Goal: Transaction & Acquisition: Purchase product/service

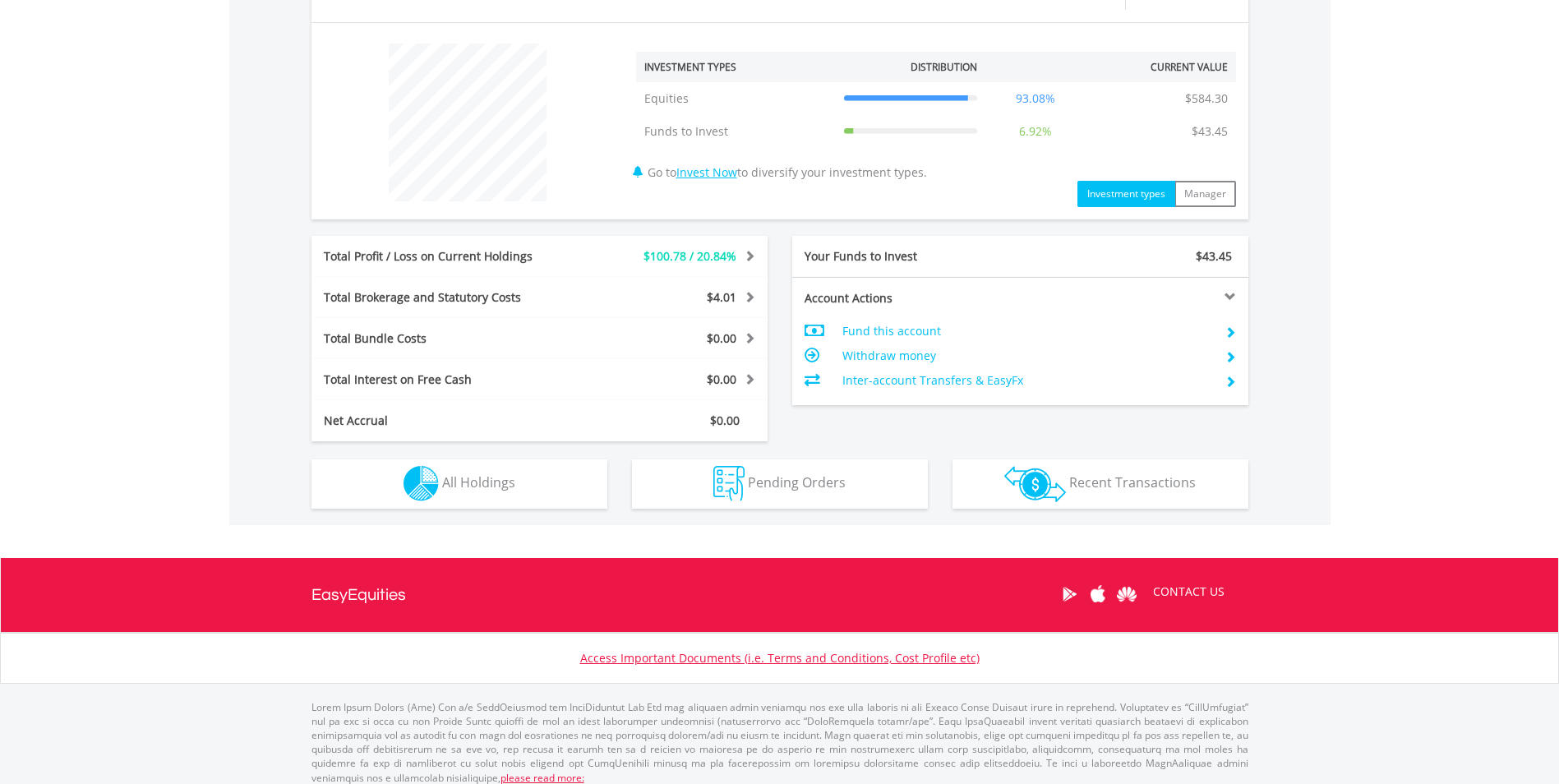
scroll to position [606, 0]
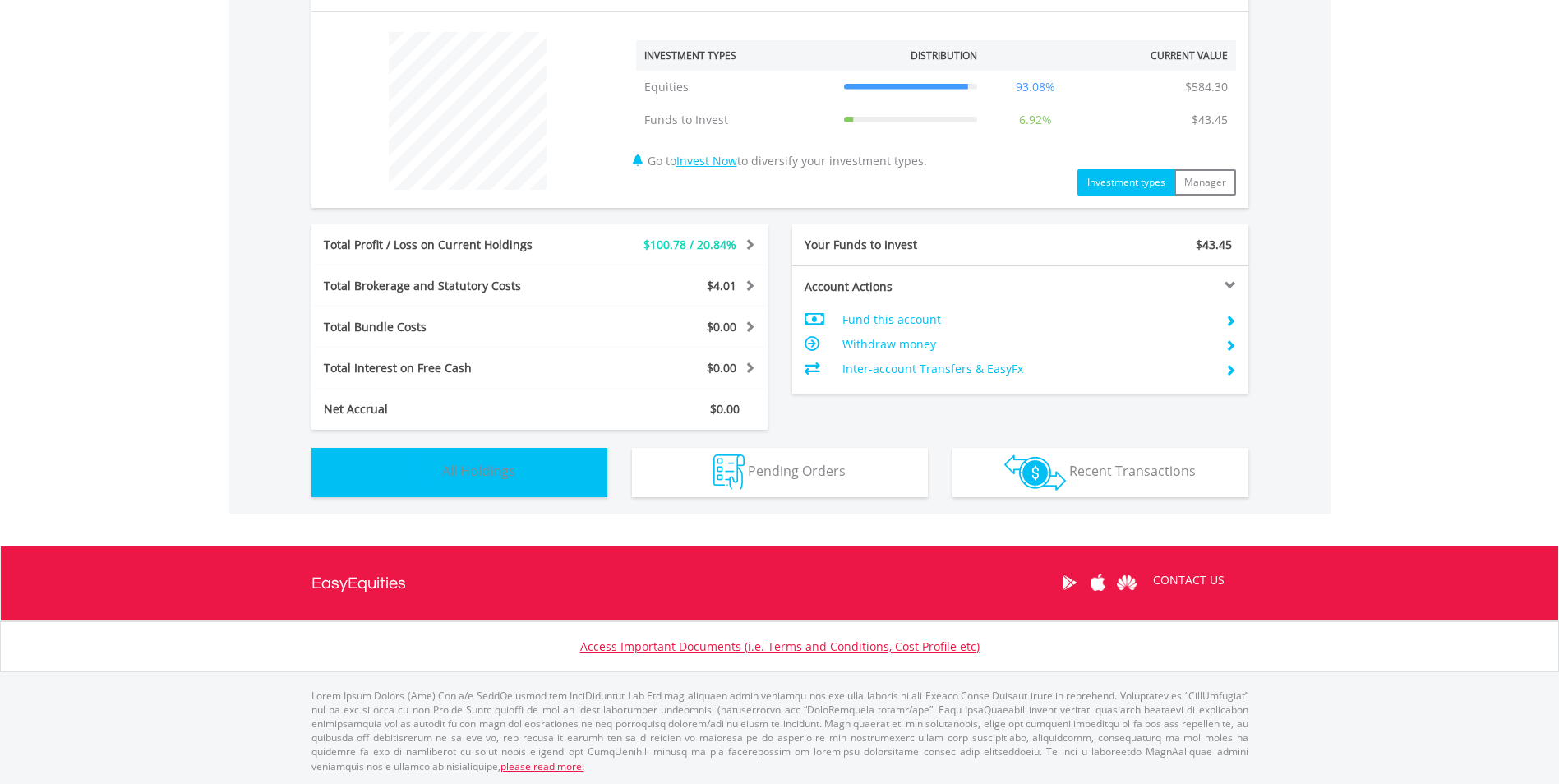
click at [526, 482] on button "Holdings All Holdings" at bounding box center [460, 472] width 296 height 50
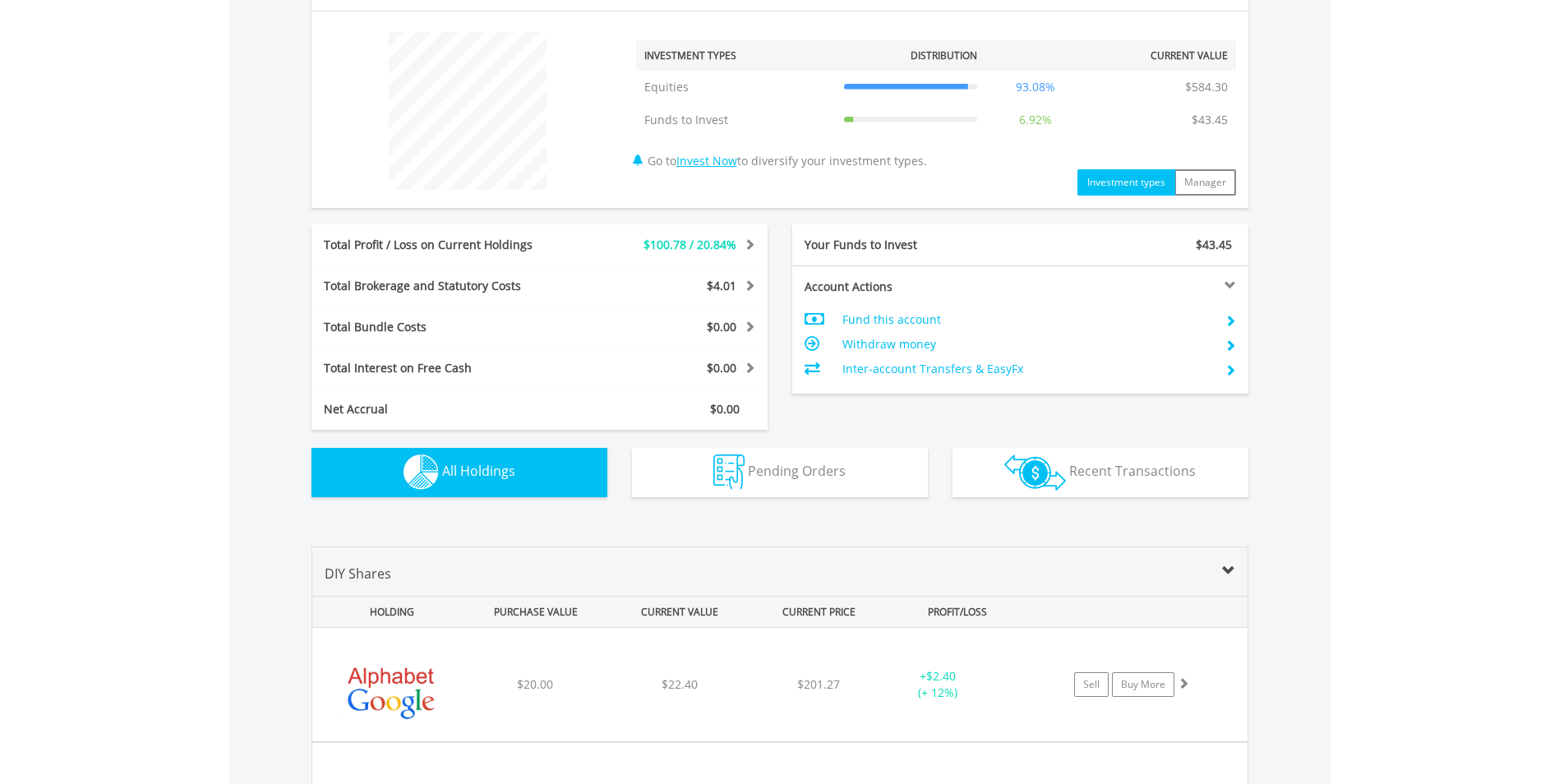
scroll to position [1153, 0]
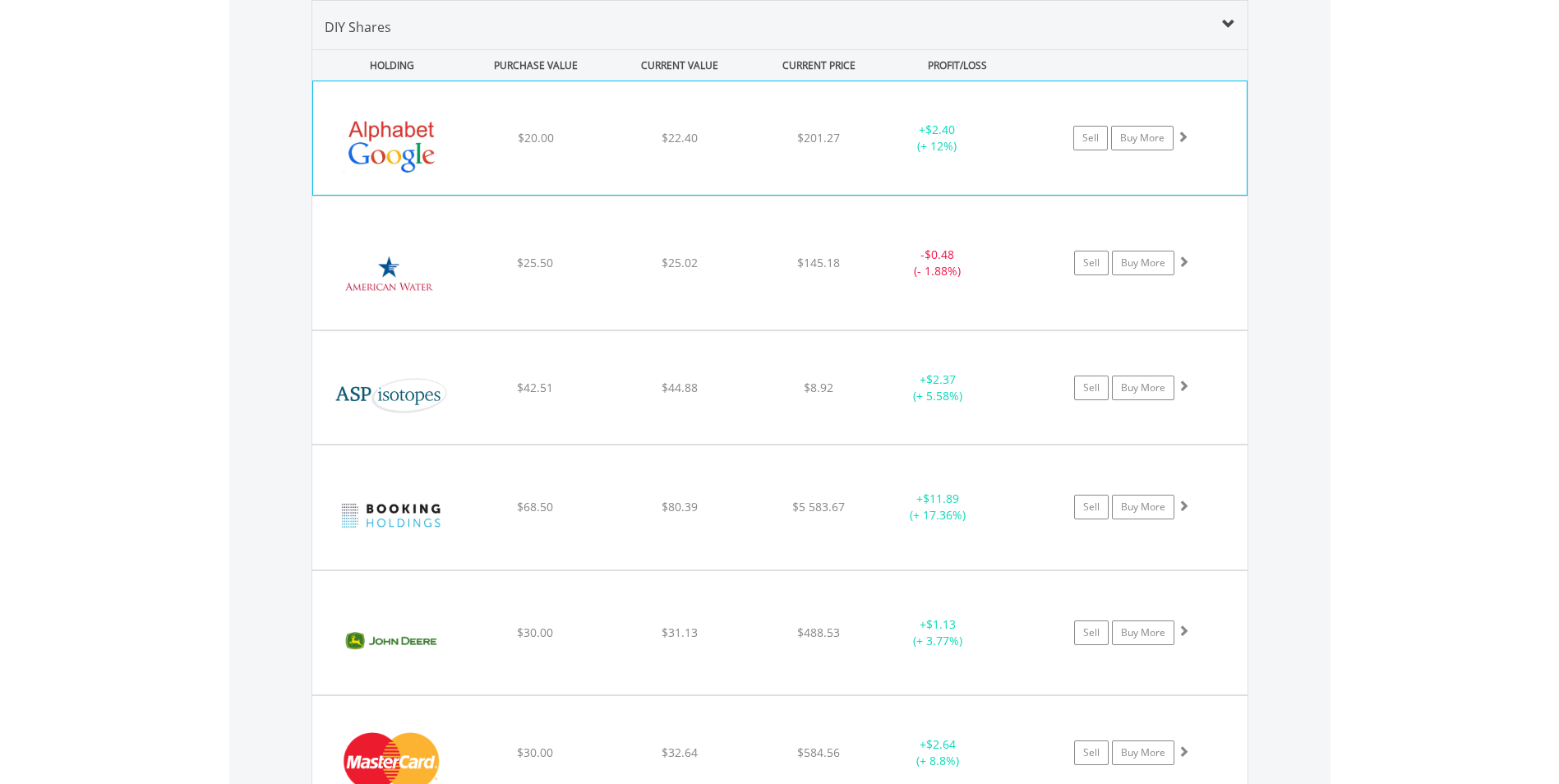
click at [1022, 148] on div "+ $2.40 (+ 12%)" at bounding box center [958, 138] width 165 height 33
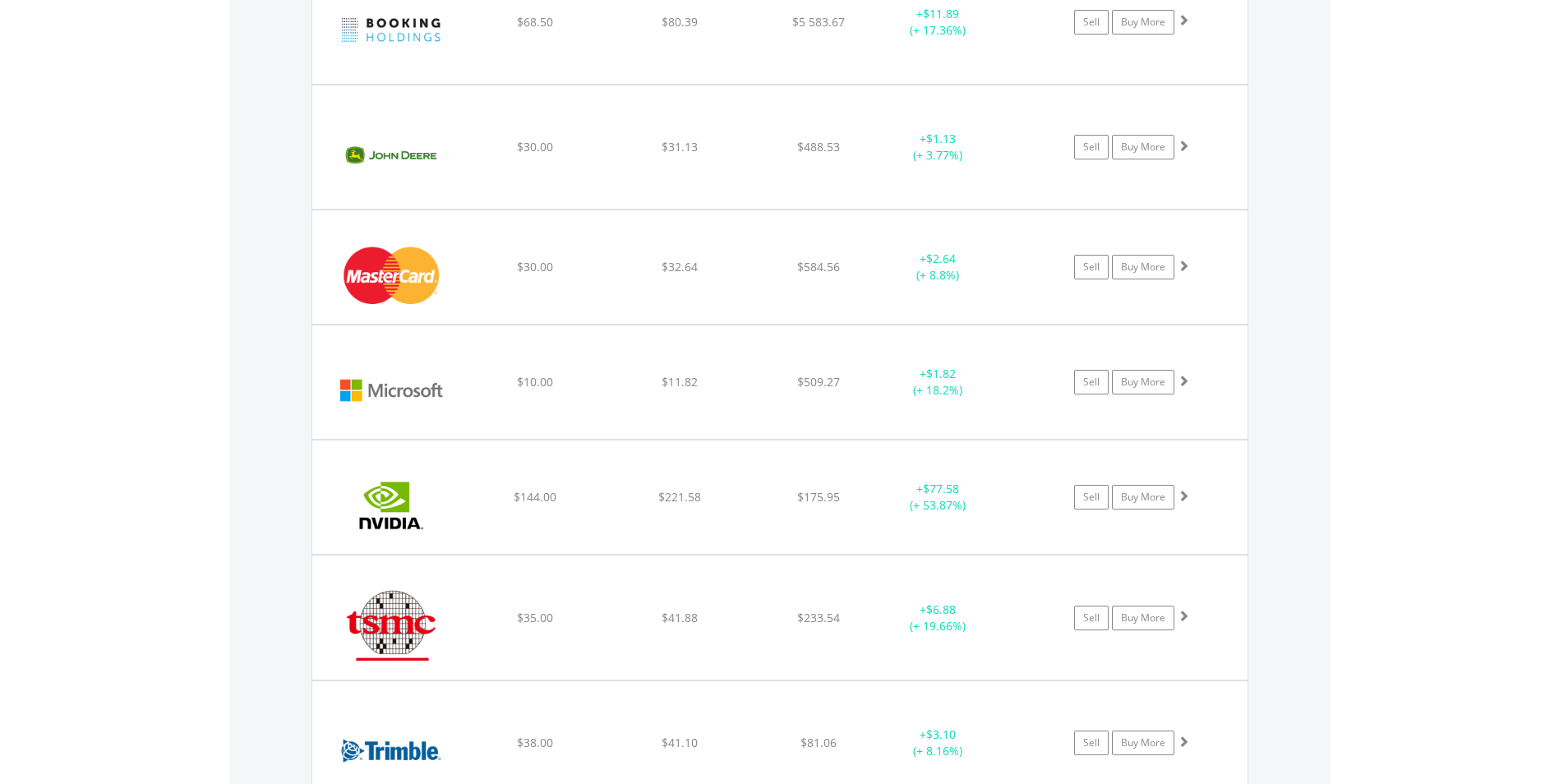
scroll to position [1701, 0]
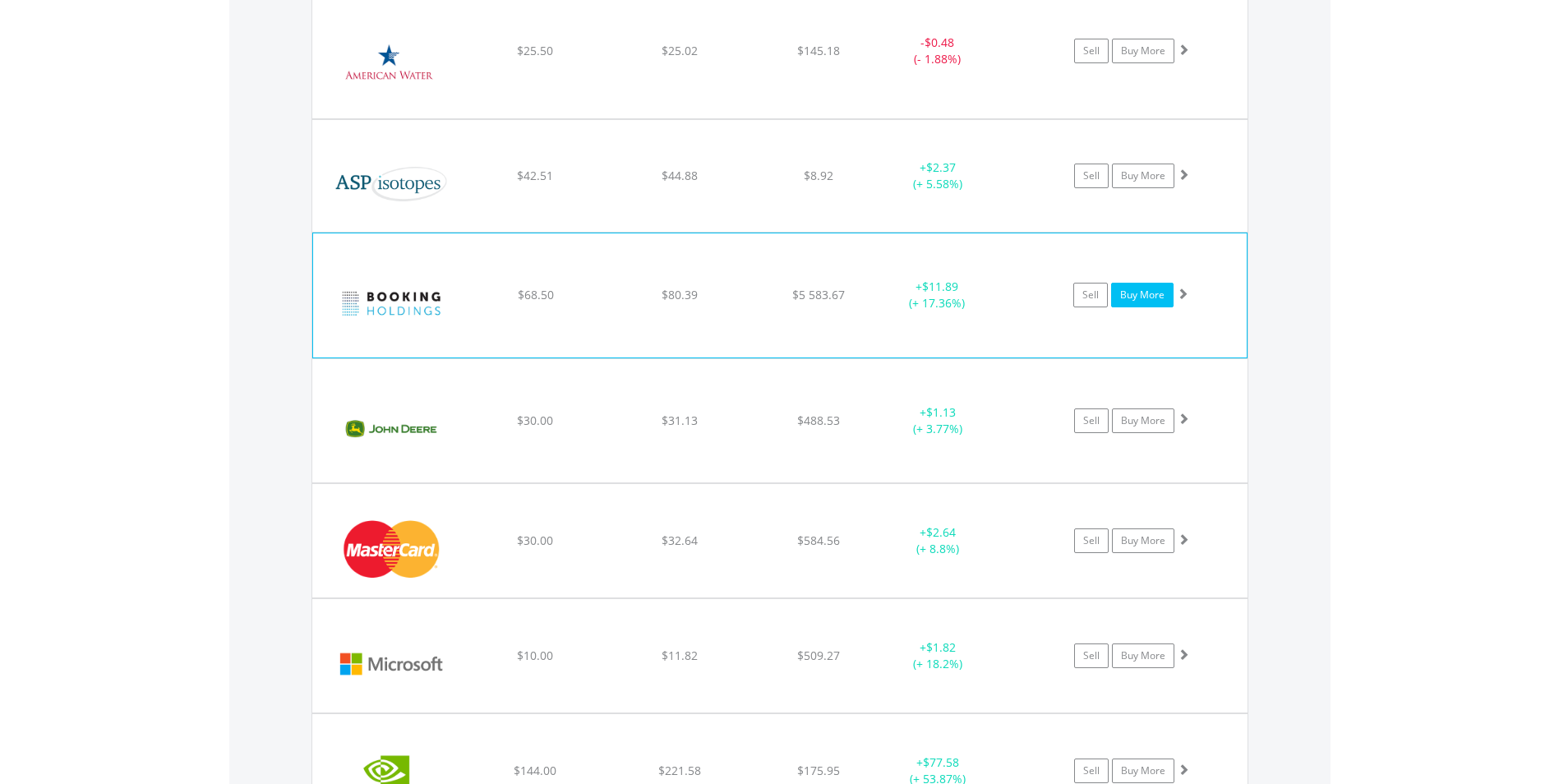
click at [1161, 297] on link "Buy More" at bounding box center [1143, 295] width 63 height 24
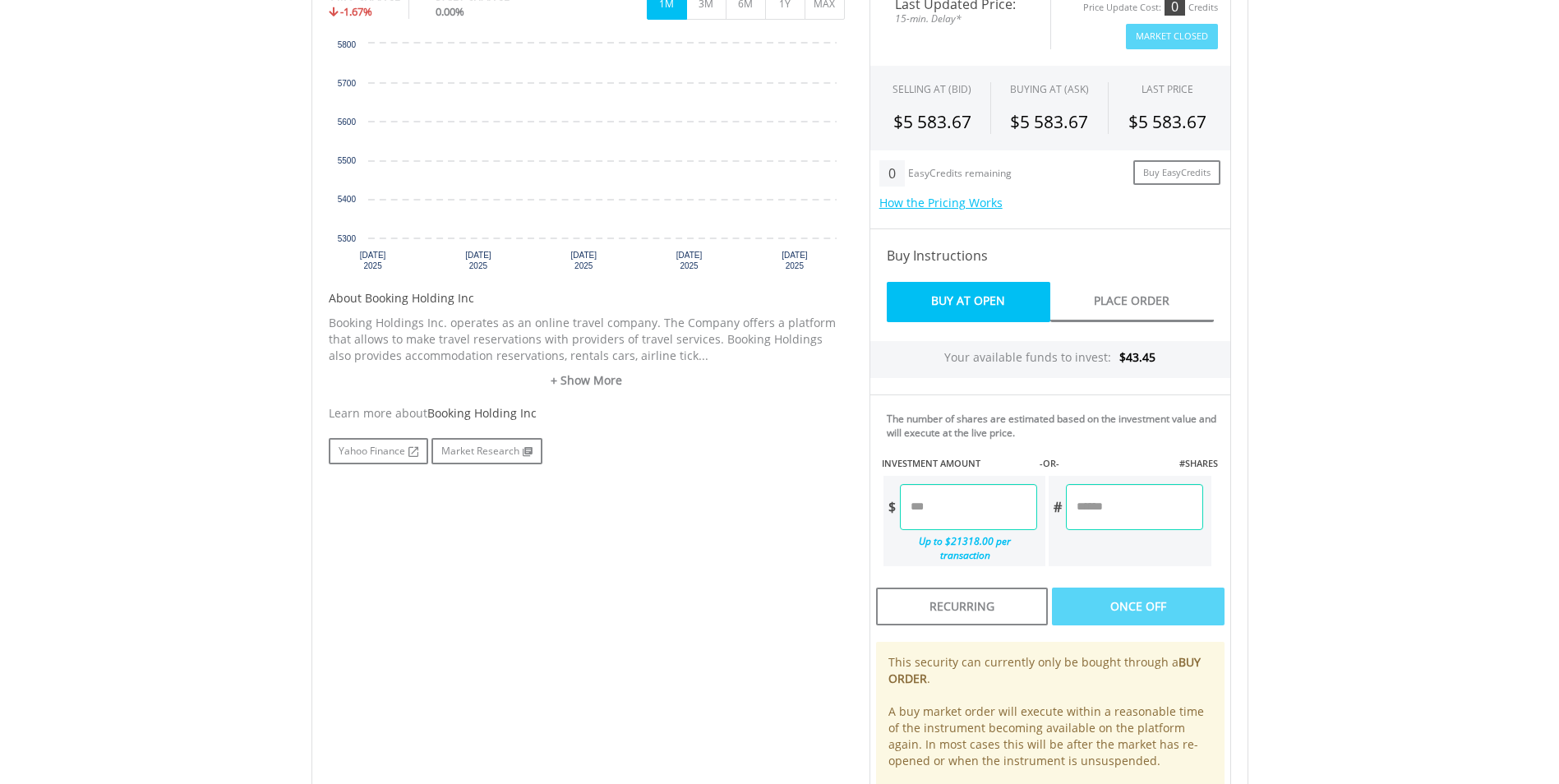
scroll to position [479, 0]
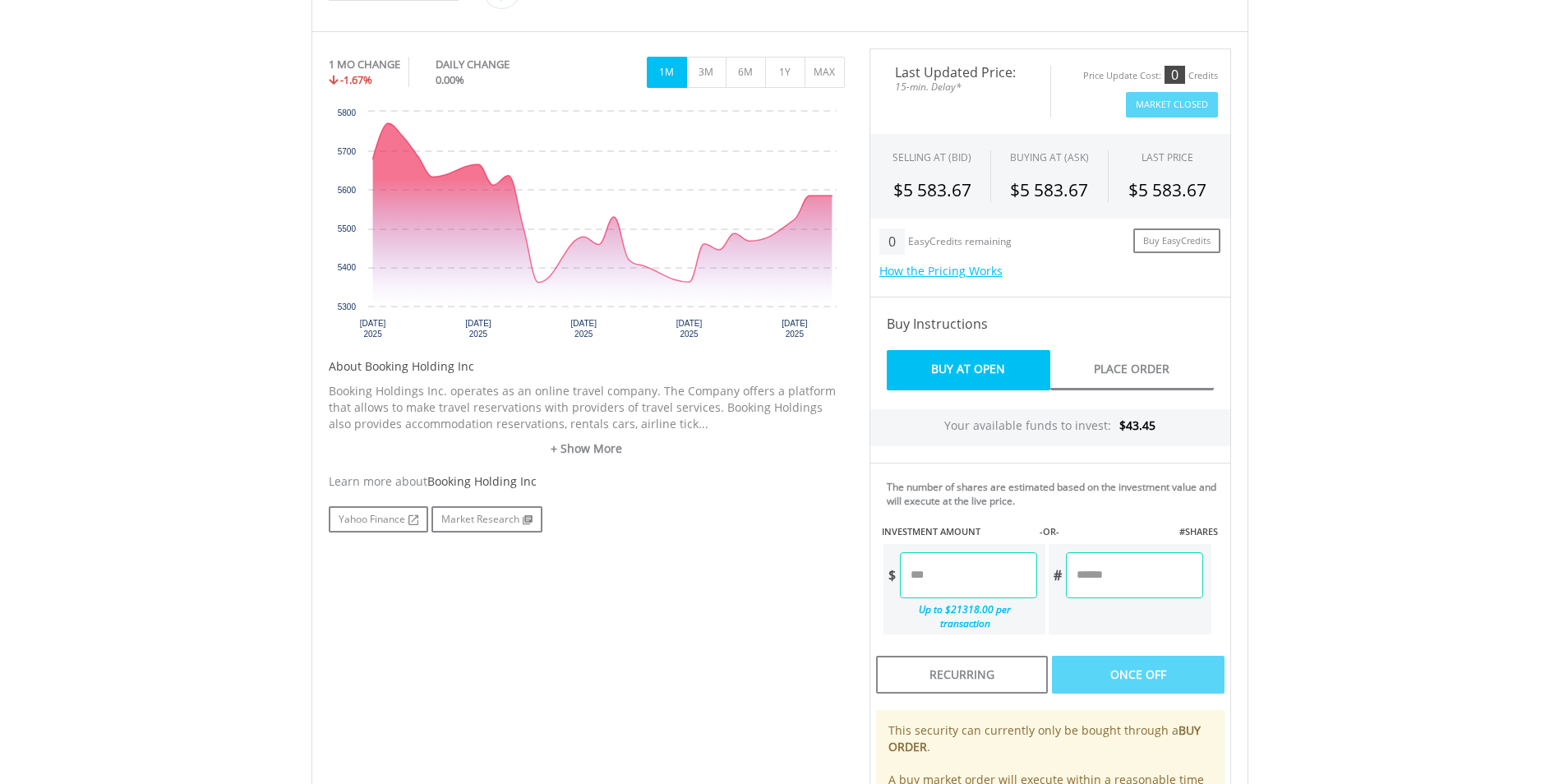
click at [982, 580] on input "number" at bounding box center [969, 575] width 138 height 46
type input "*****"
type input "******"
click at [1132, 653] on div "Last Updated Price: 15-min. Delay* Price Update Cost: 0 Credits Market Closed S…" at bounding box center [1051, 469] width 386 height 841
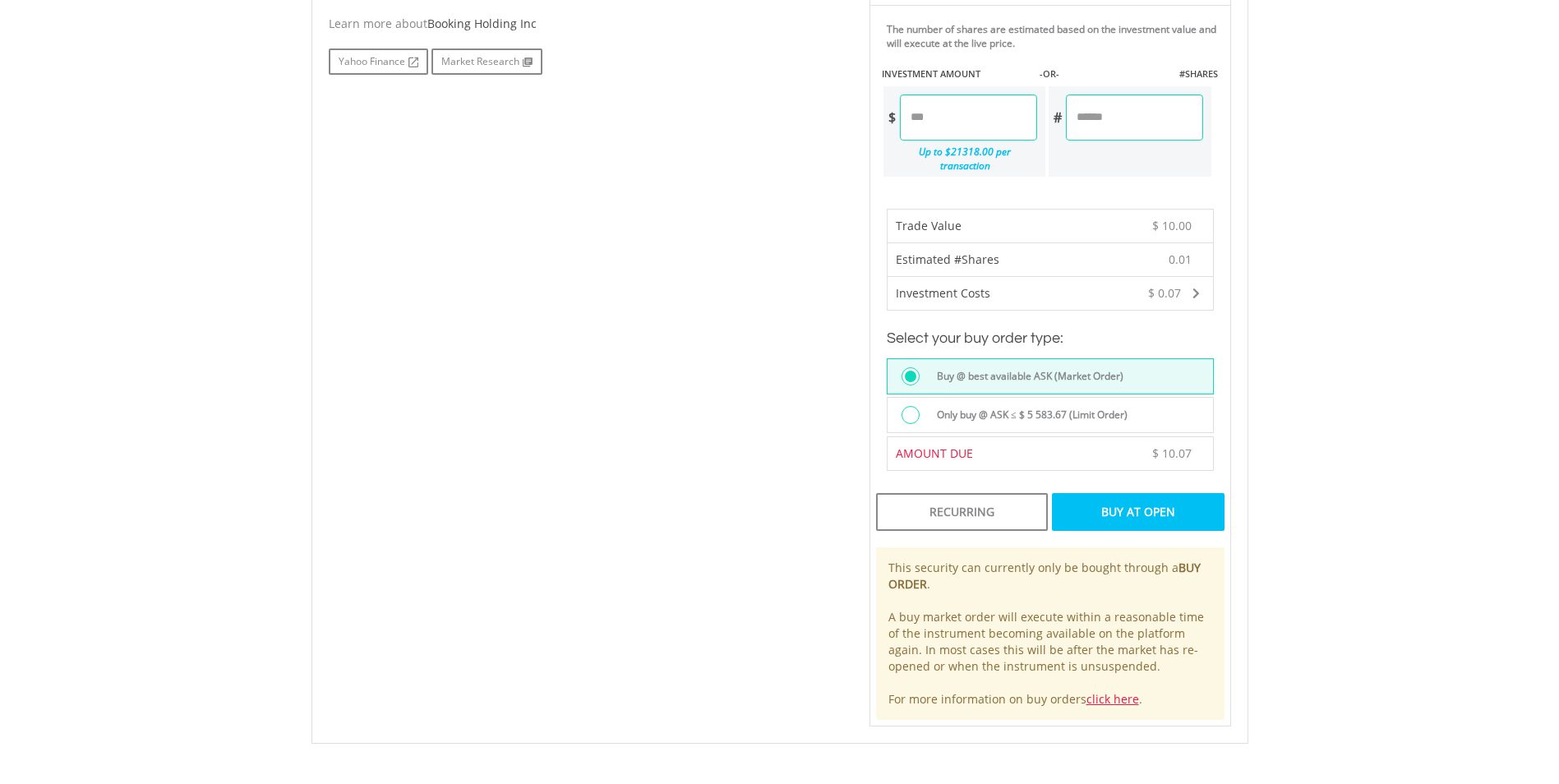
scroll to position [1211, 0]
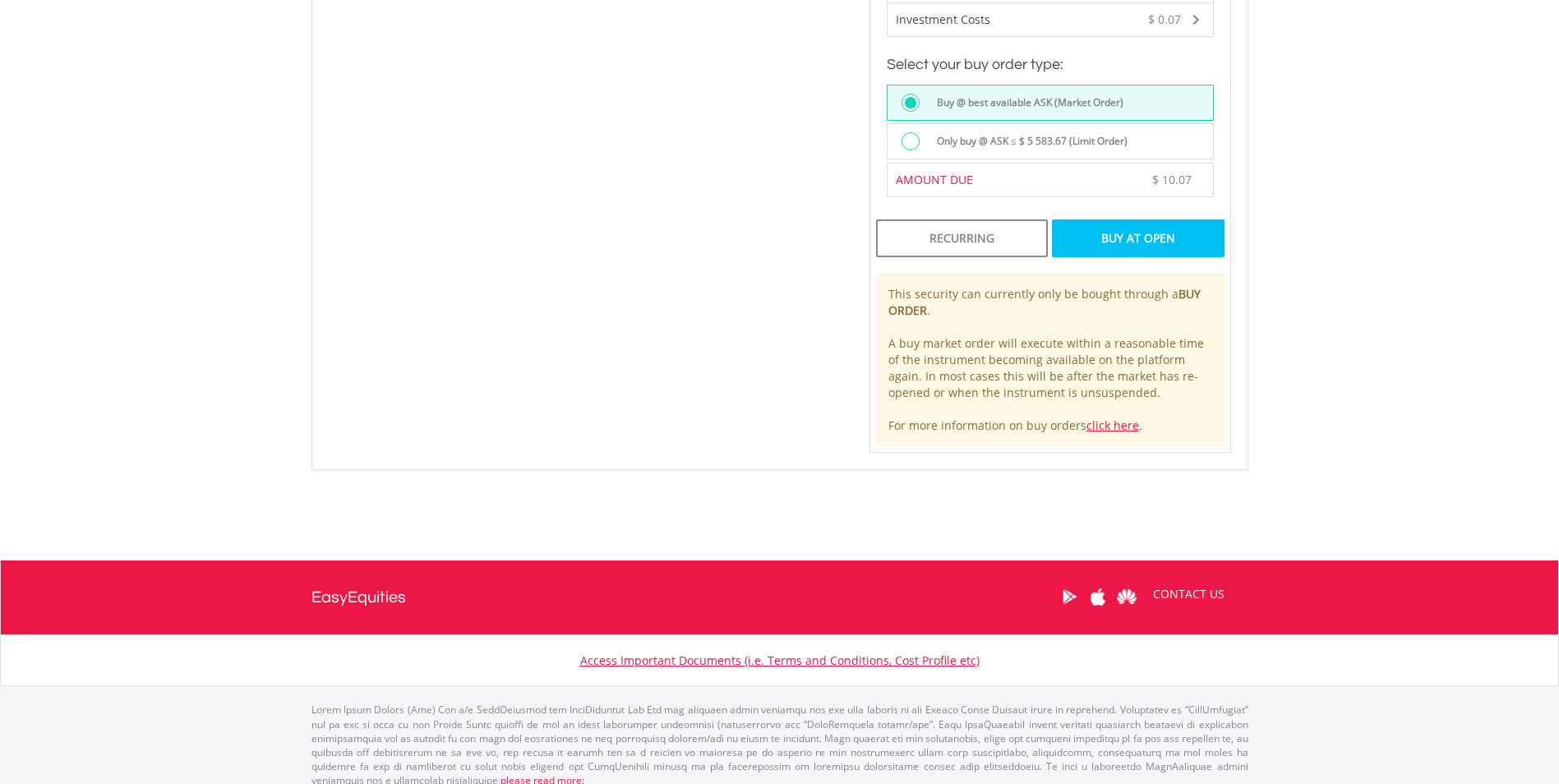
click at [1135, 225] on div "Buy At Open" at bounding box center [1138, 238] width 171 height 37
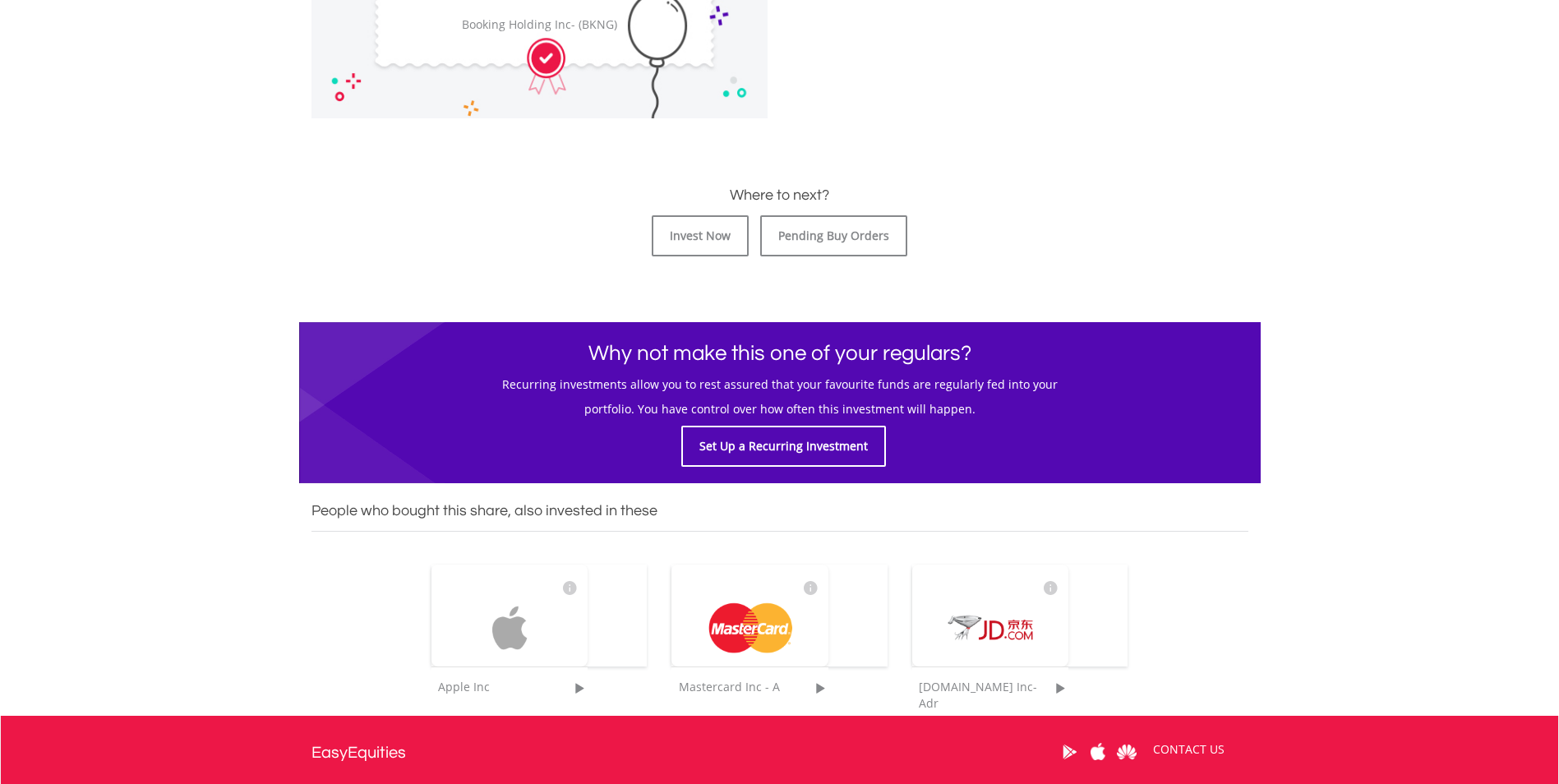
scroll to position [821, 0]
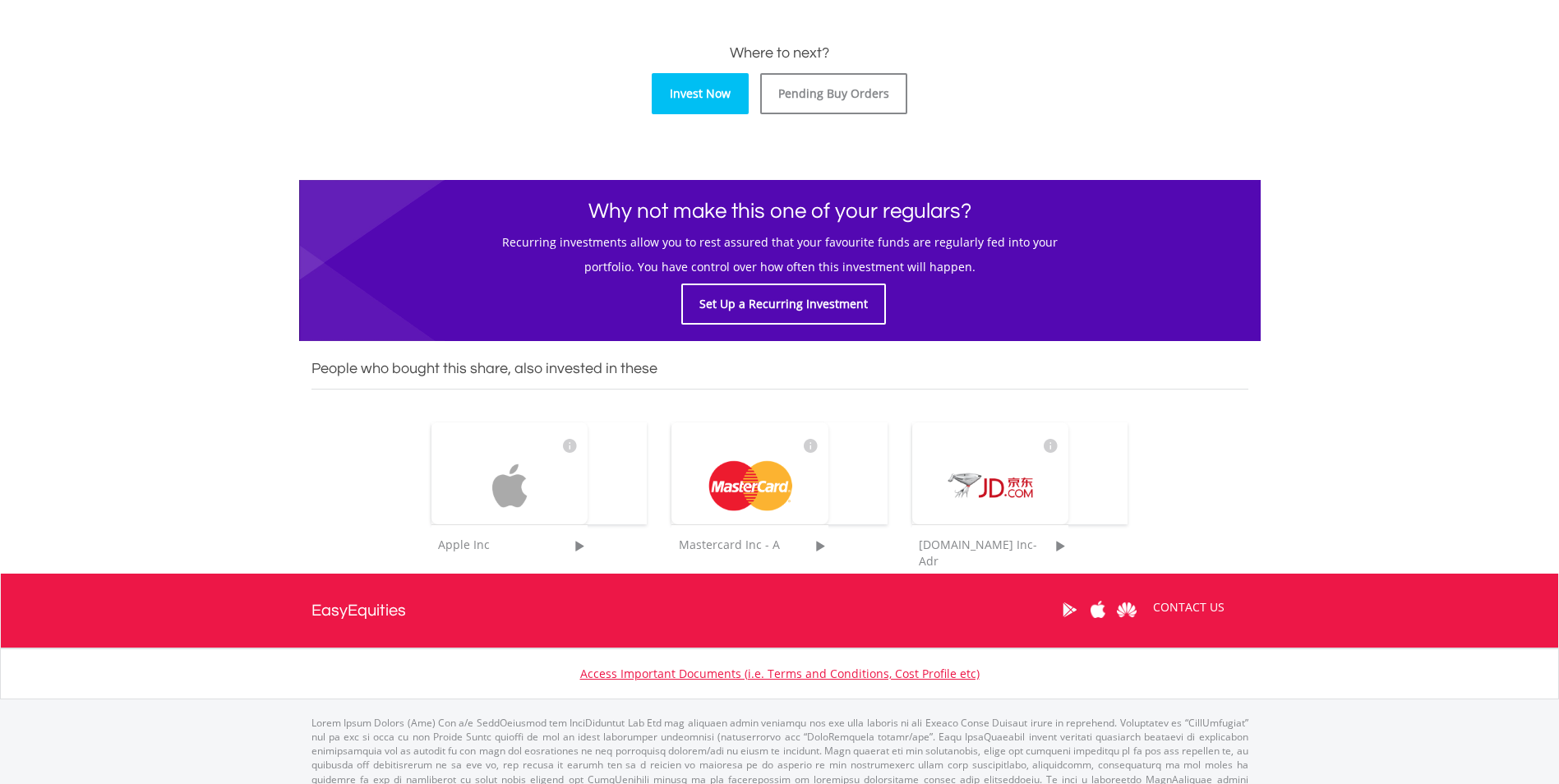
click at [685, 88] on link "Invest Now" at bounding box center [700, 93] width 97 height 41
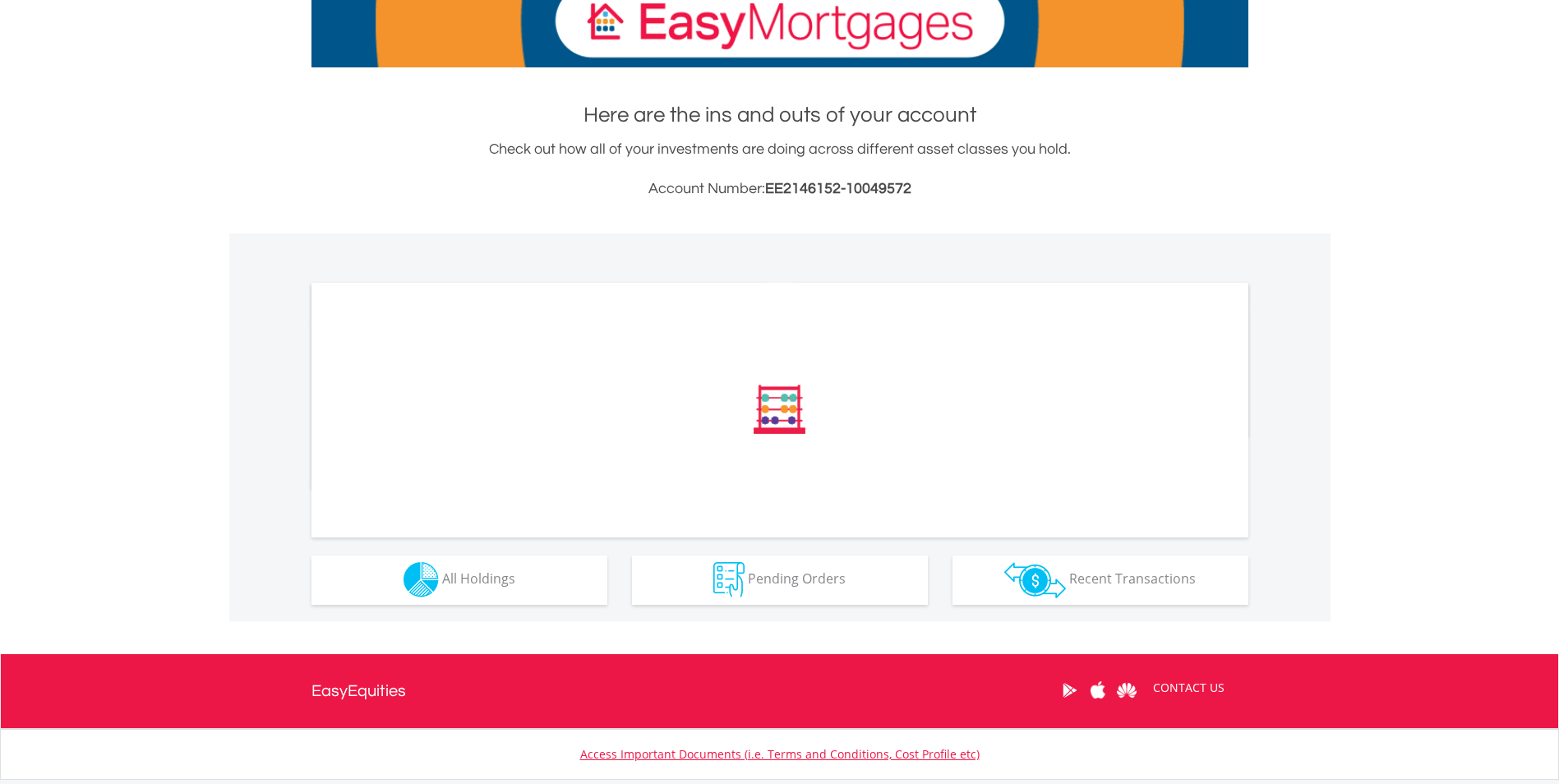
scroll to position [383, 0]
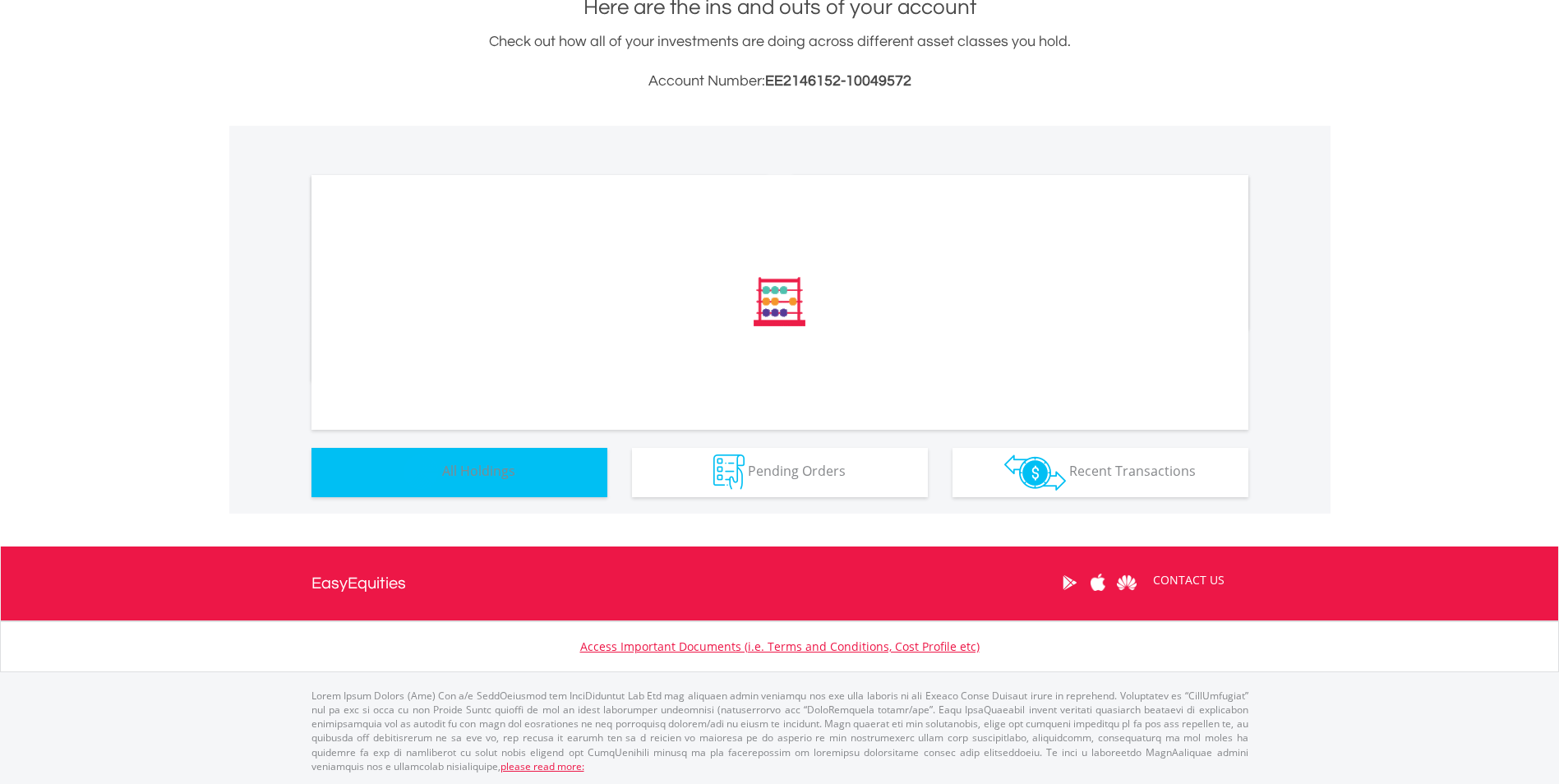
click at [522, 479] on button "Holdings All Holdings" at bounding box center [460, 472] width 296 height 50
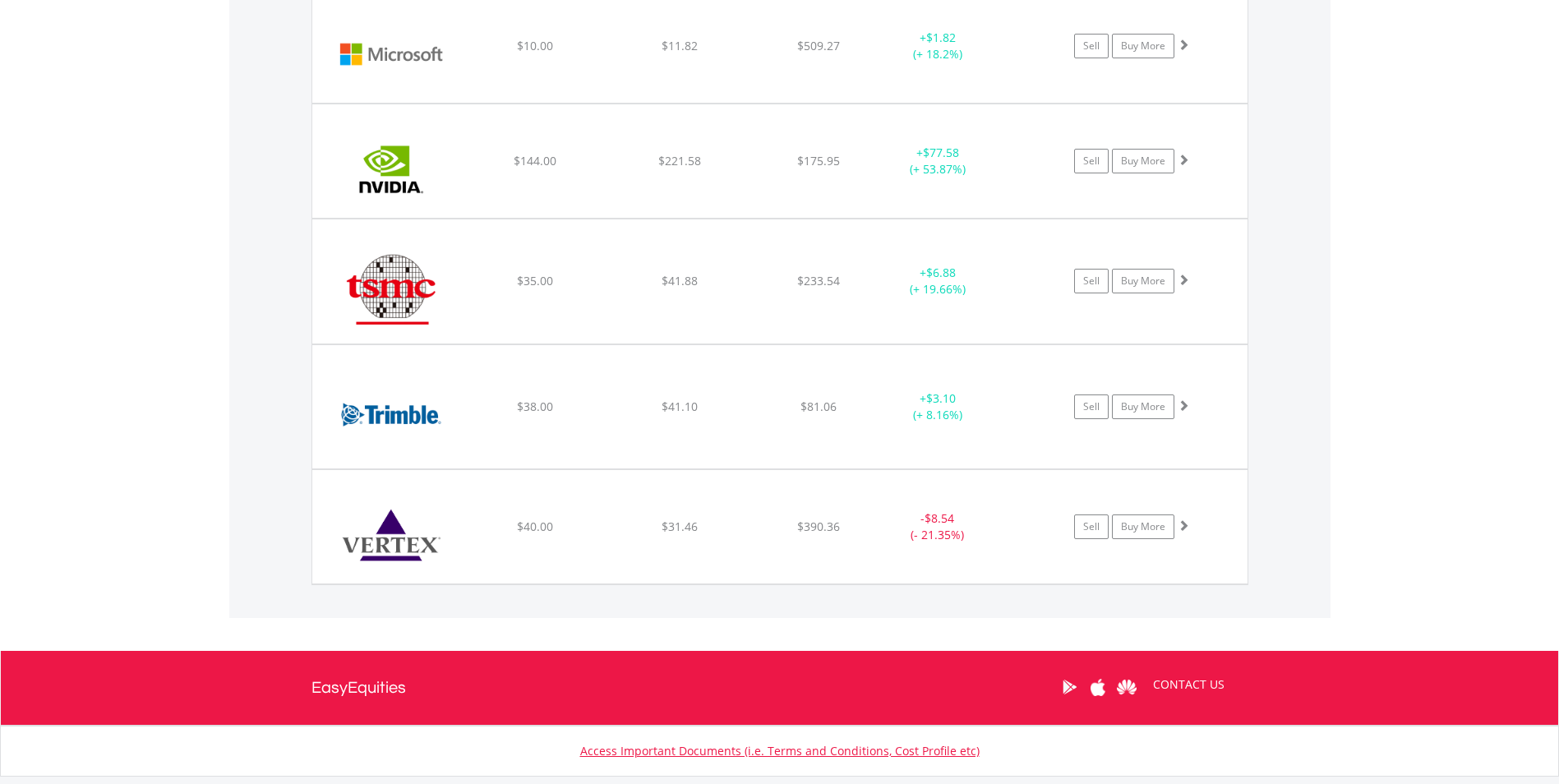
scroll to position [1733, 0]
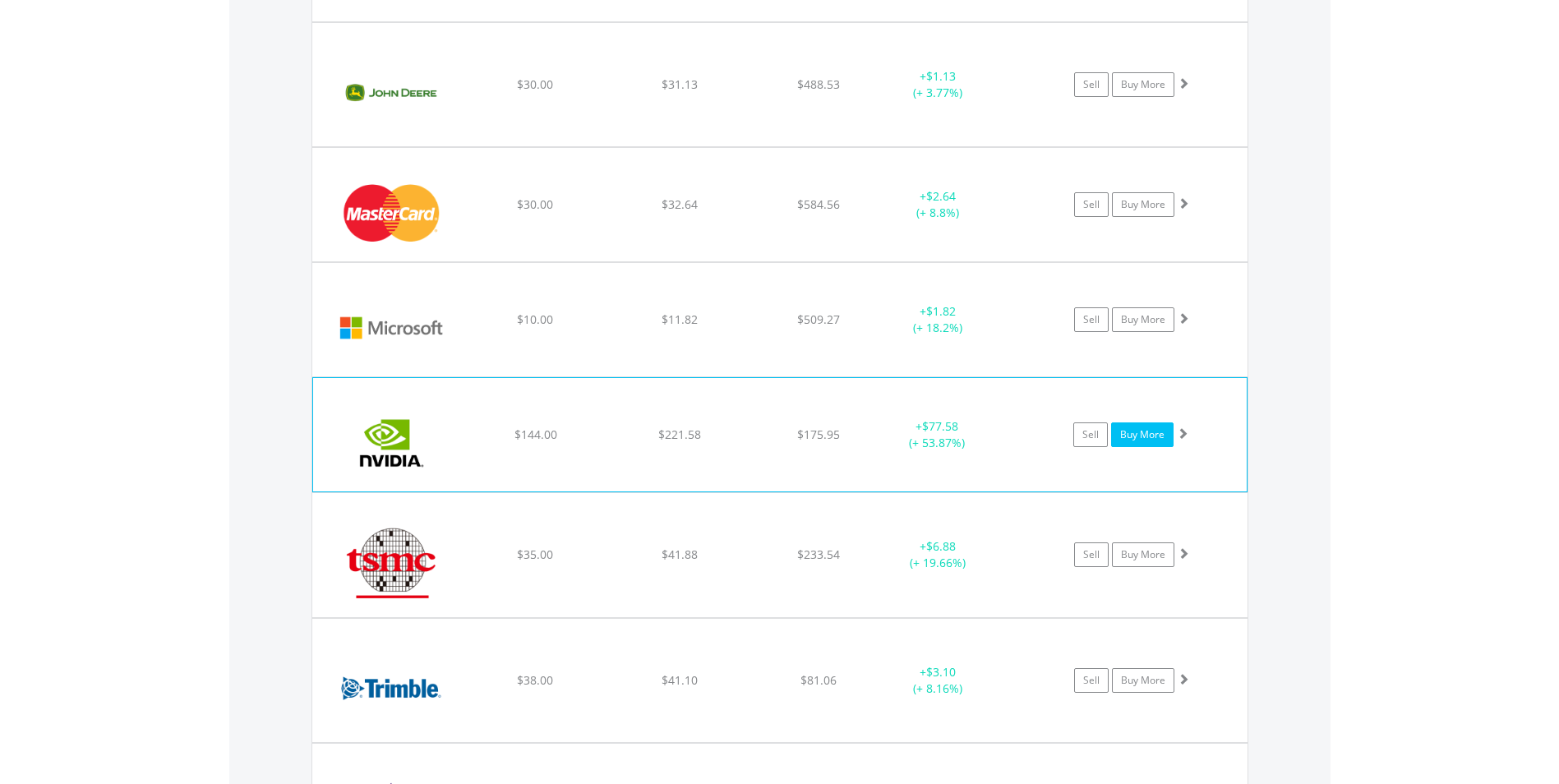
click at [1146, 444] on link "Buy More" at bounding box center [1143, 434] width 63 height 24
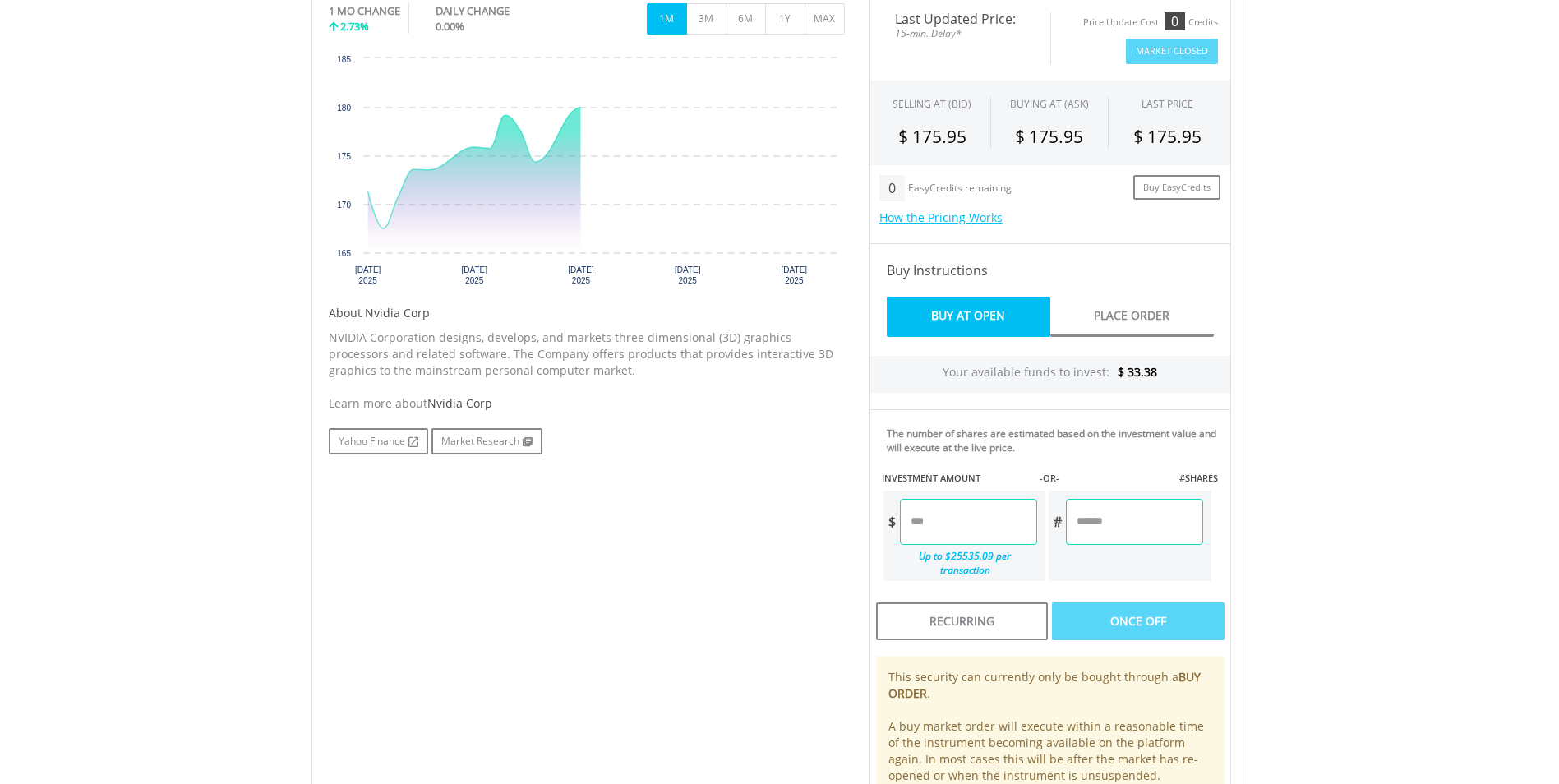
scroll to position [548, 0]
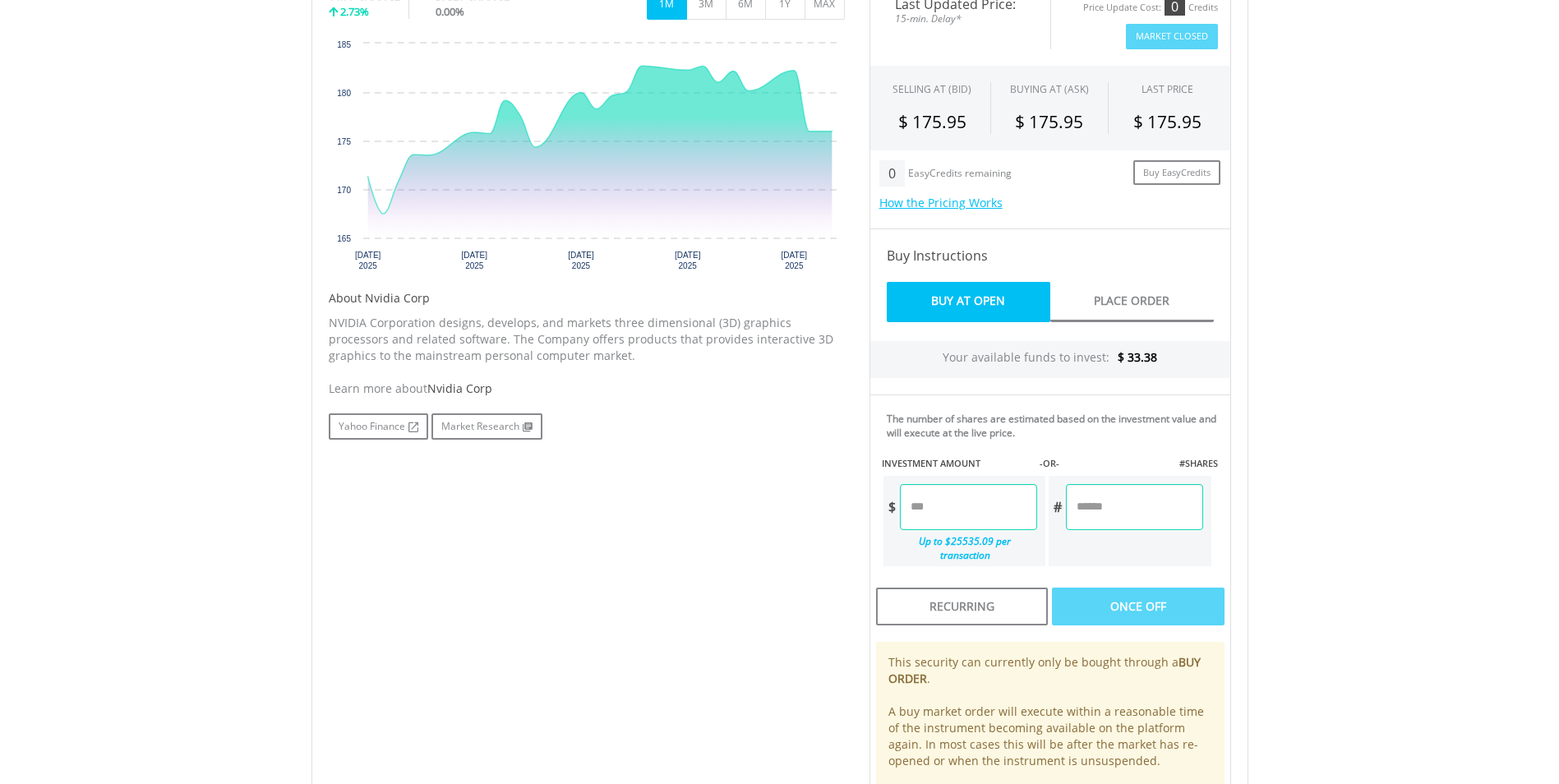
click at [971, 518] on input "number" at bounding box center [969, 506] width 138 height 46
click at [1118, 592] on div "Last Updated Price: 15-min. Delay* Price Update Cost: 0 Credits Market Closed S…" at bounding box center [1051, 400] width 386 height 841
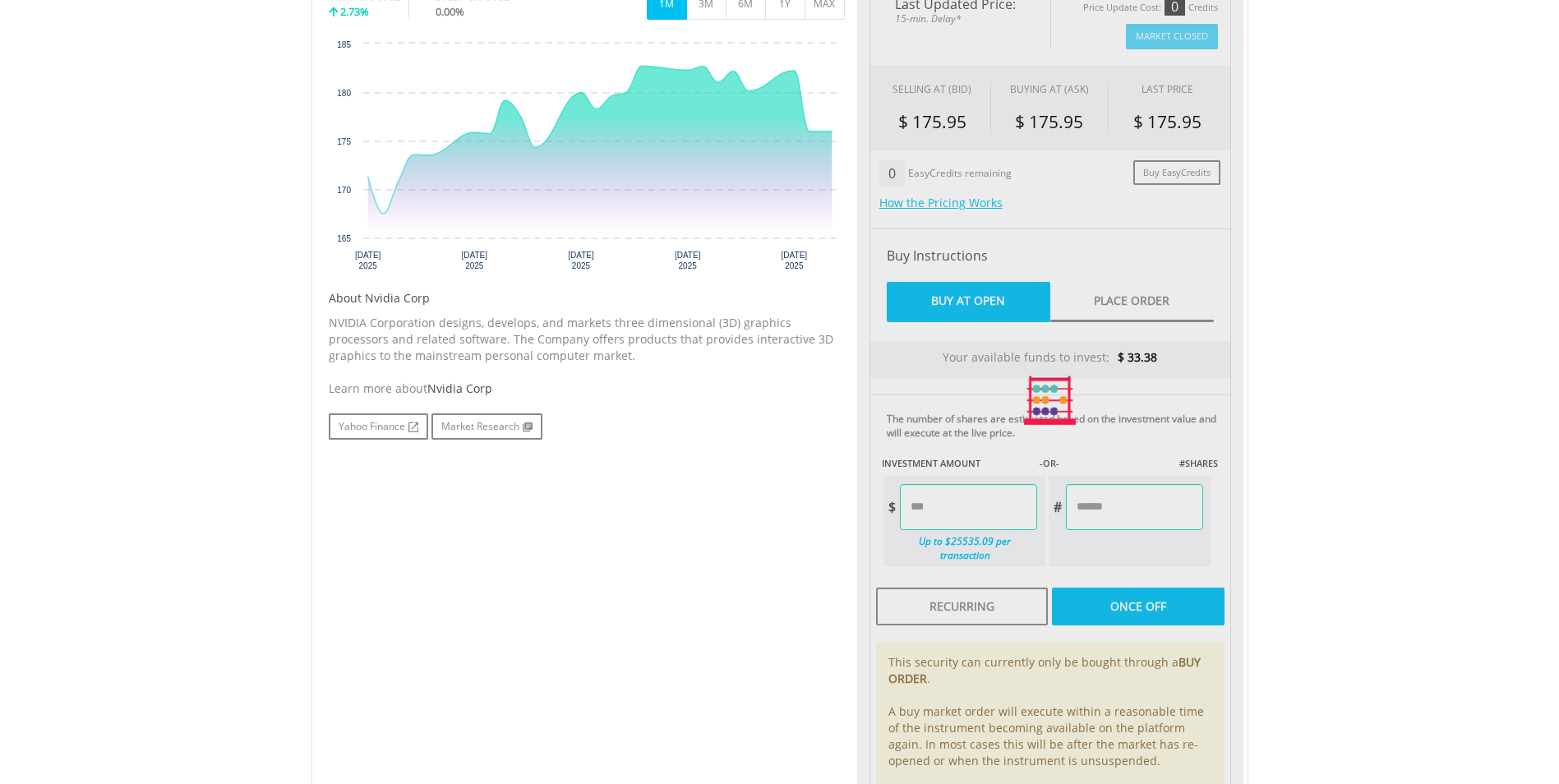
type input "*****"
type input "******"
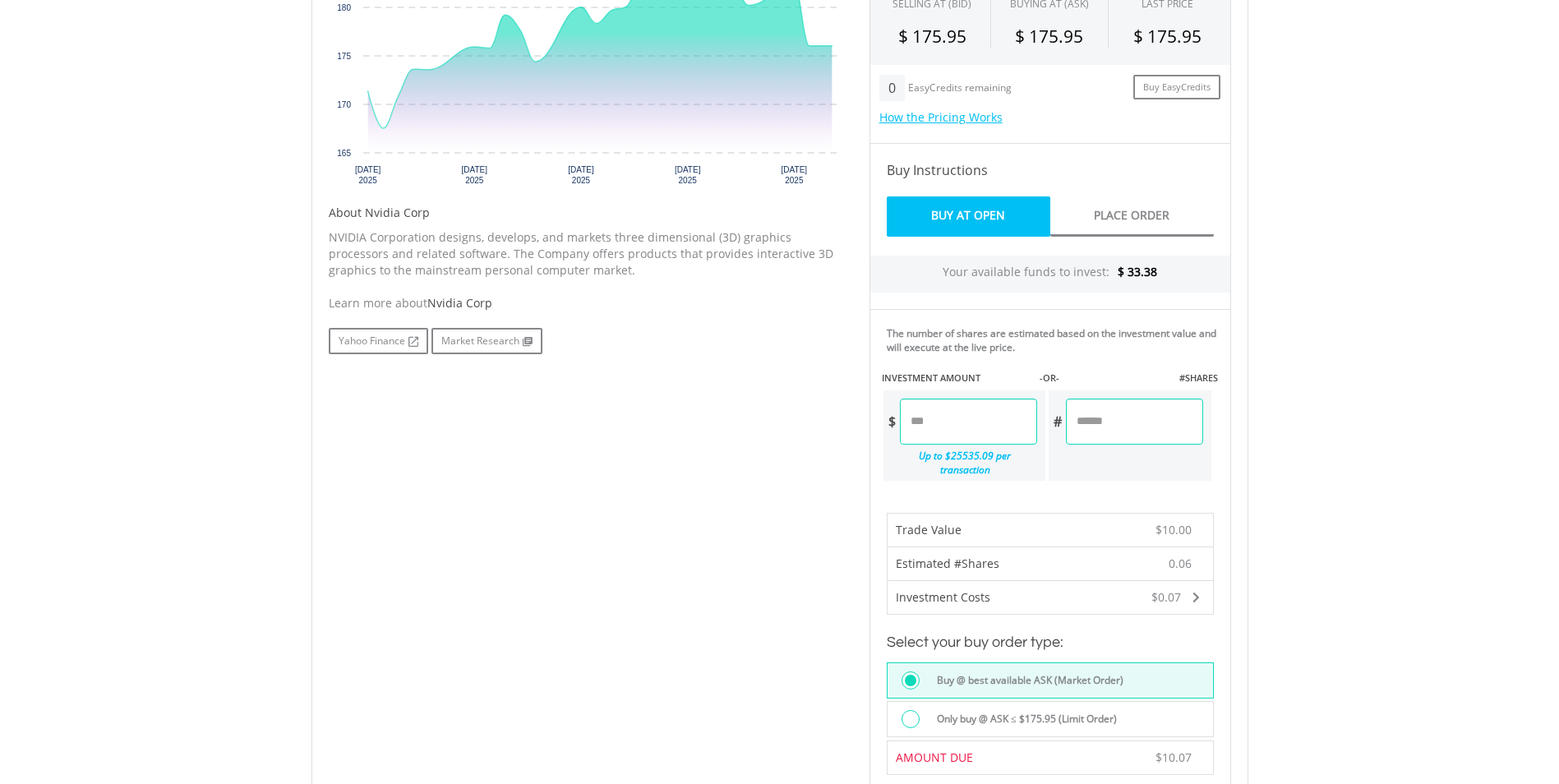
scroll to position [821, 0]
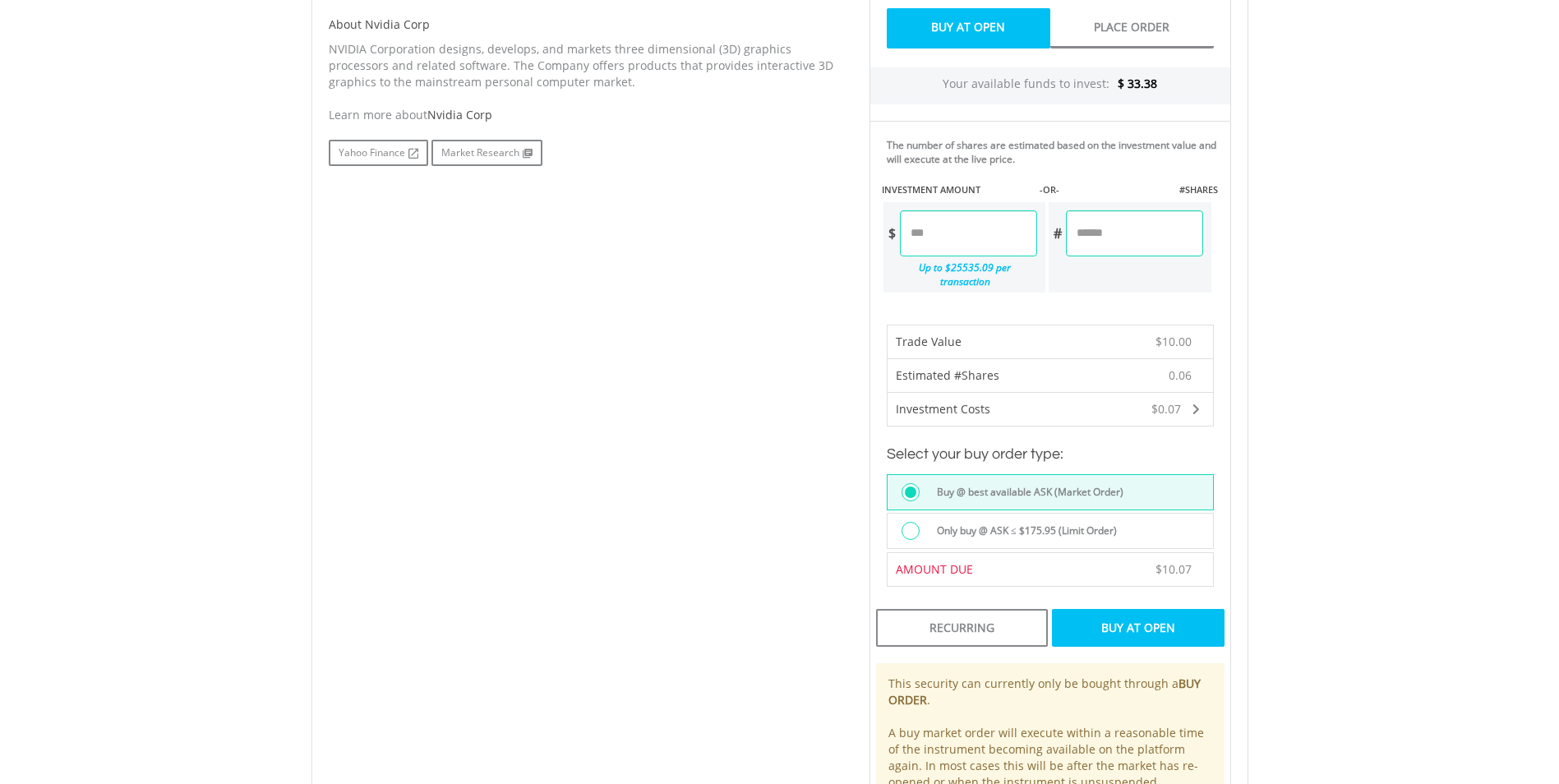
click at [1132, 615] on div "Buy At Open" at bounding box center [1138, 627] width 171 height 37
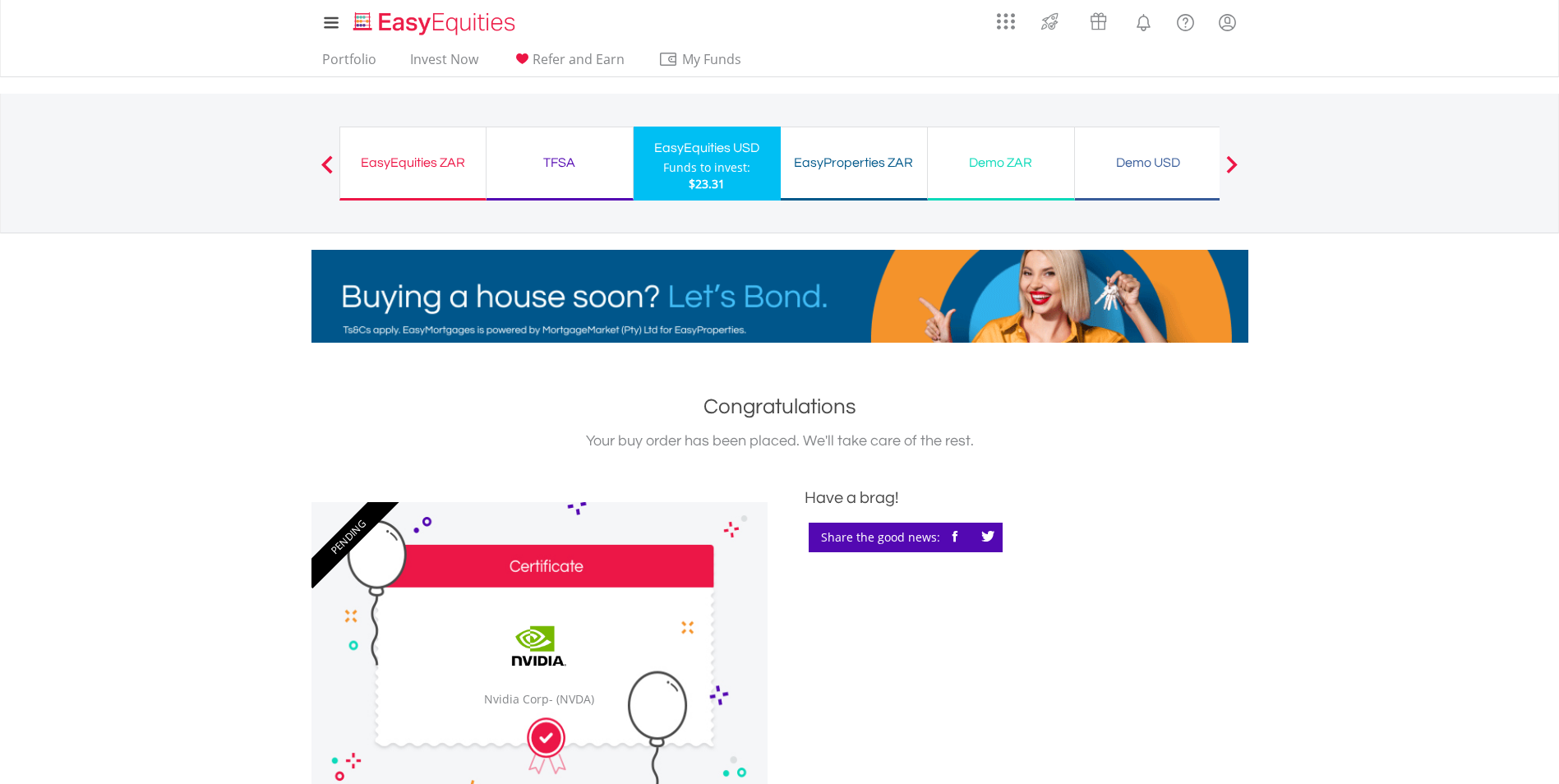
click at [694, 161] on div "Funds to invest:" at bounding box center [707, 167] width 87 height 17
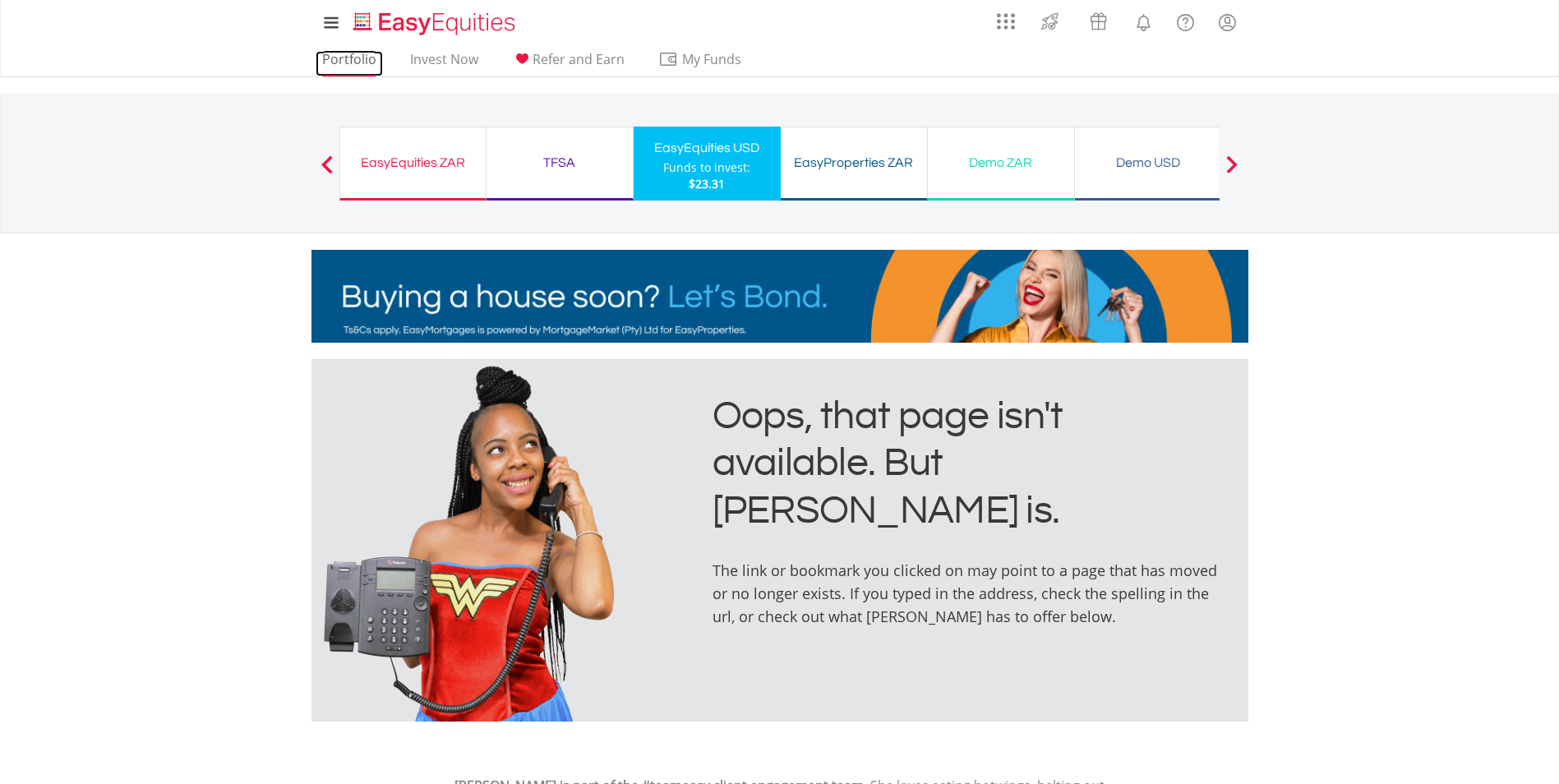
click at [361, 56] on link "Portfolio" at bounding box center [349, 64] width 67 height 25
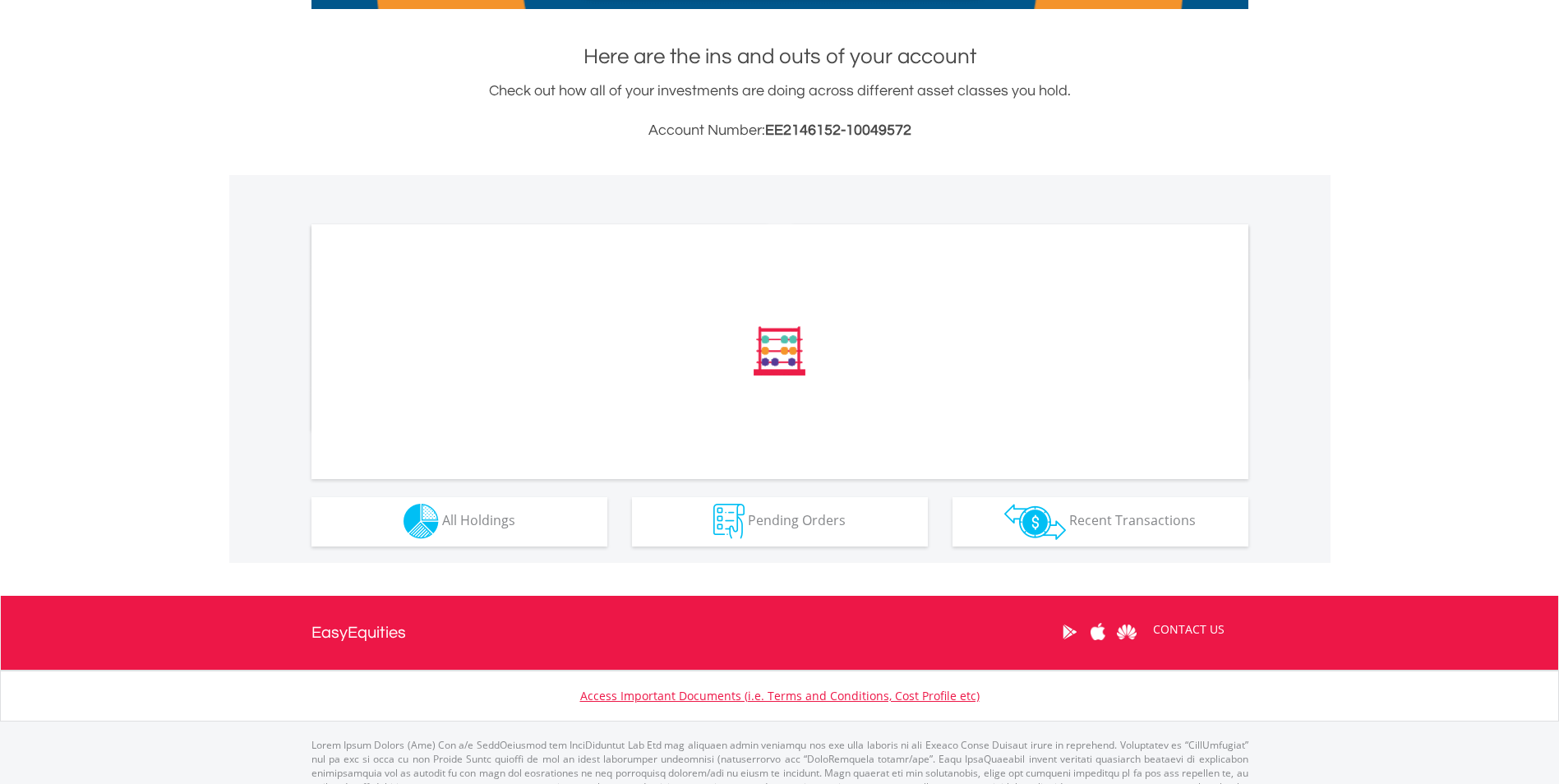
scroll to position [383, 0]
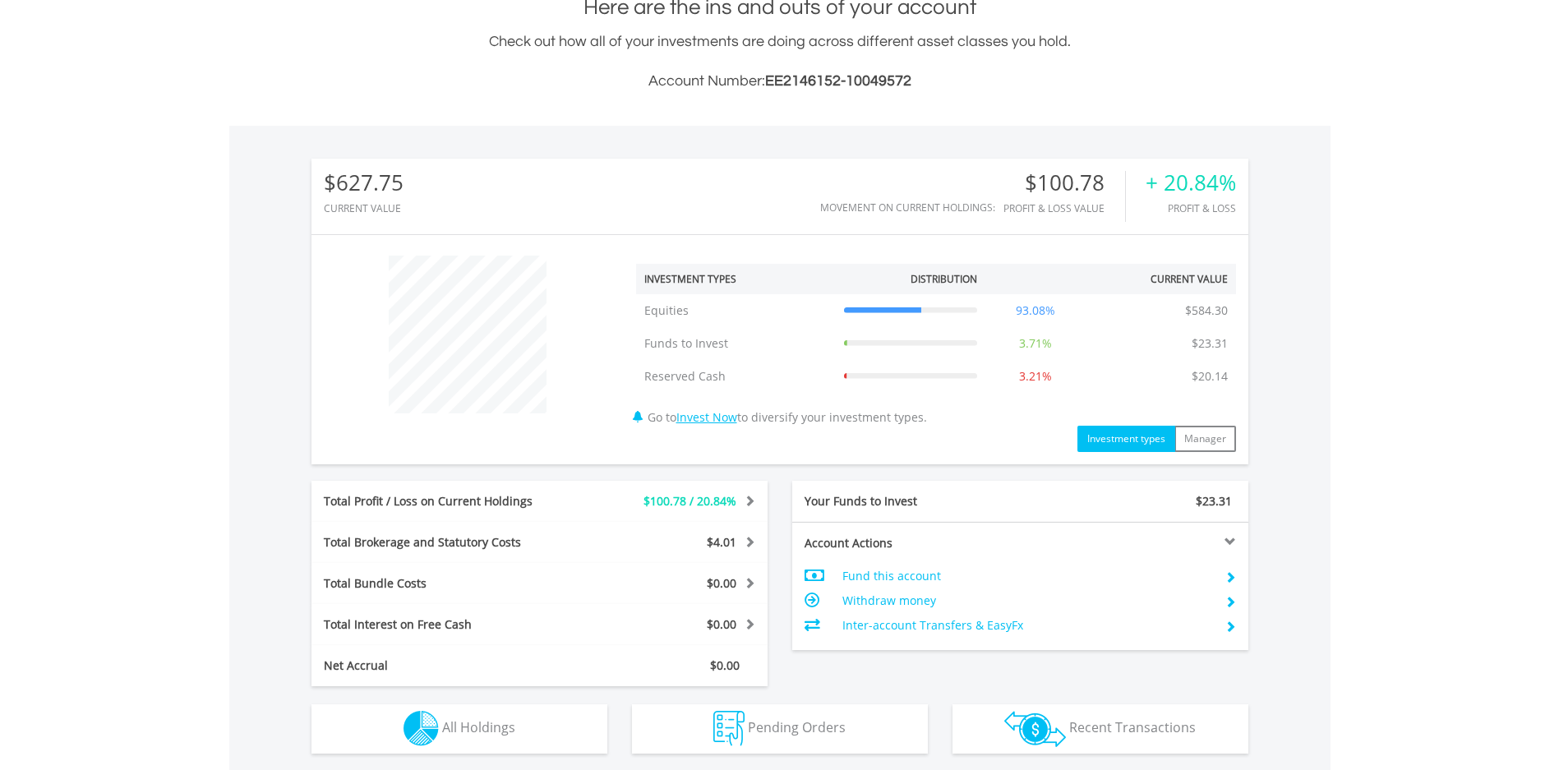
click at [564, 473] on div "$627.75 CURRENT VALUE Movement on Current Holdings: $100.78 Profit & Loss Value…" at bounding box center [780, 422] width 937 height 527
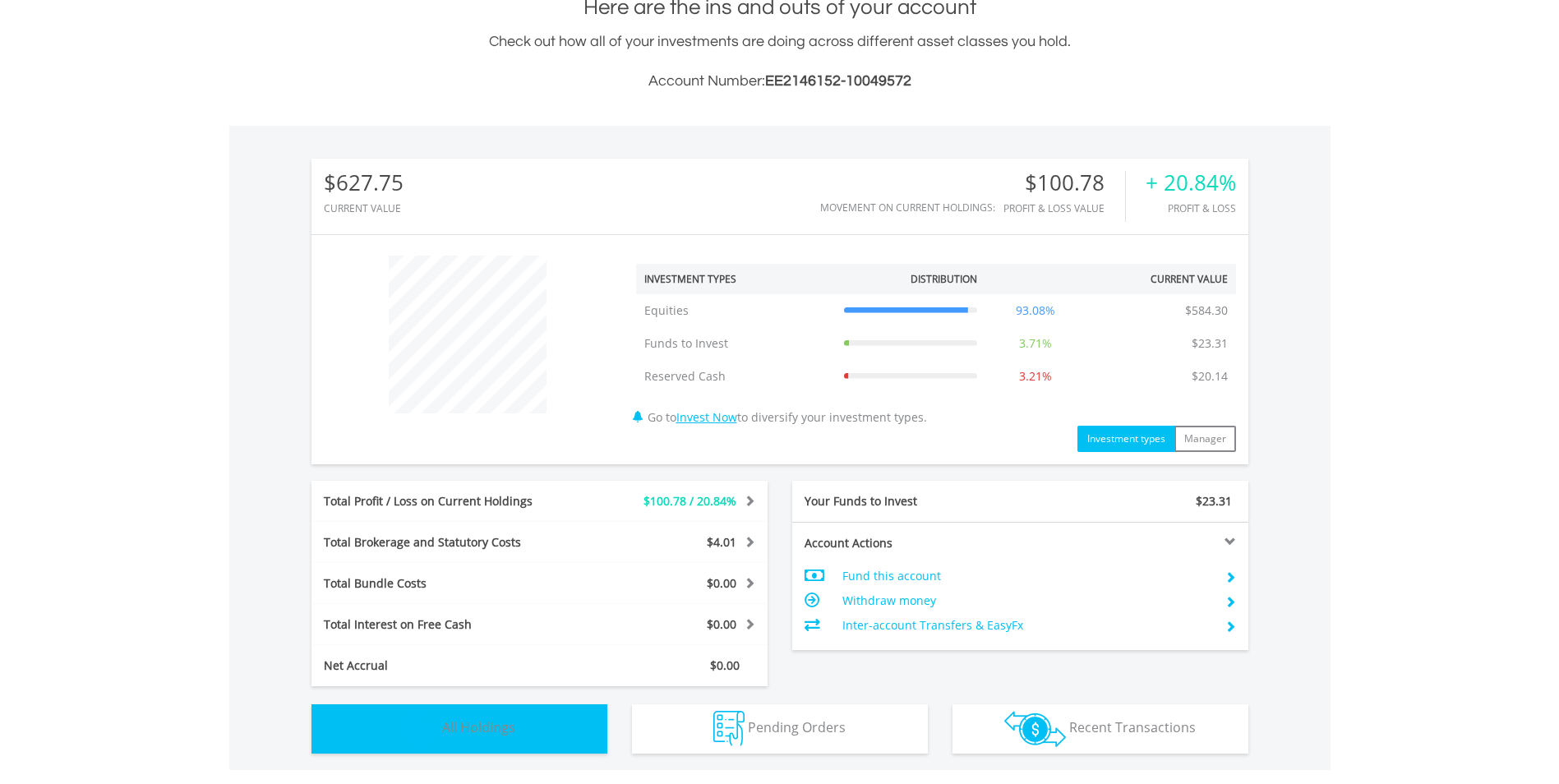
click at [459, 728] on span "All Holdings" at bounding box center [479, 727] width 73 height 18
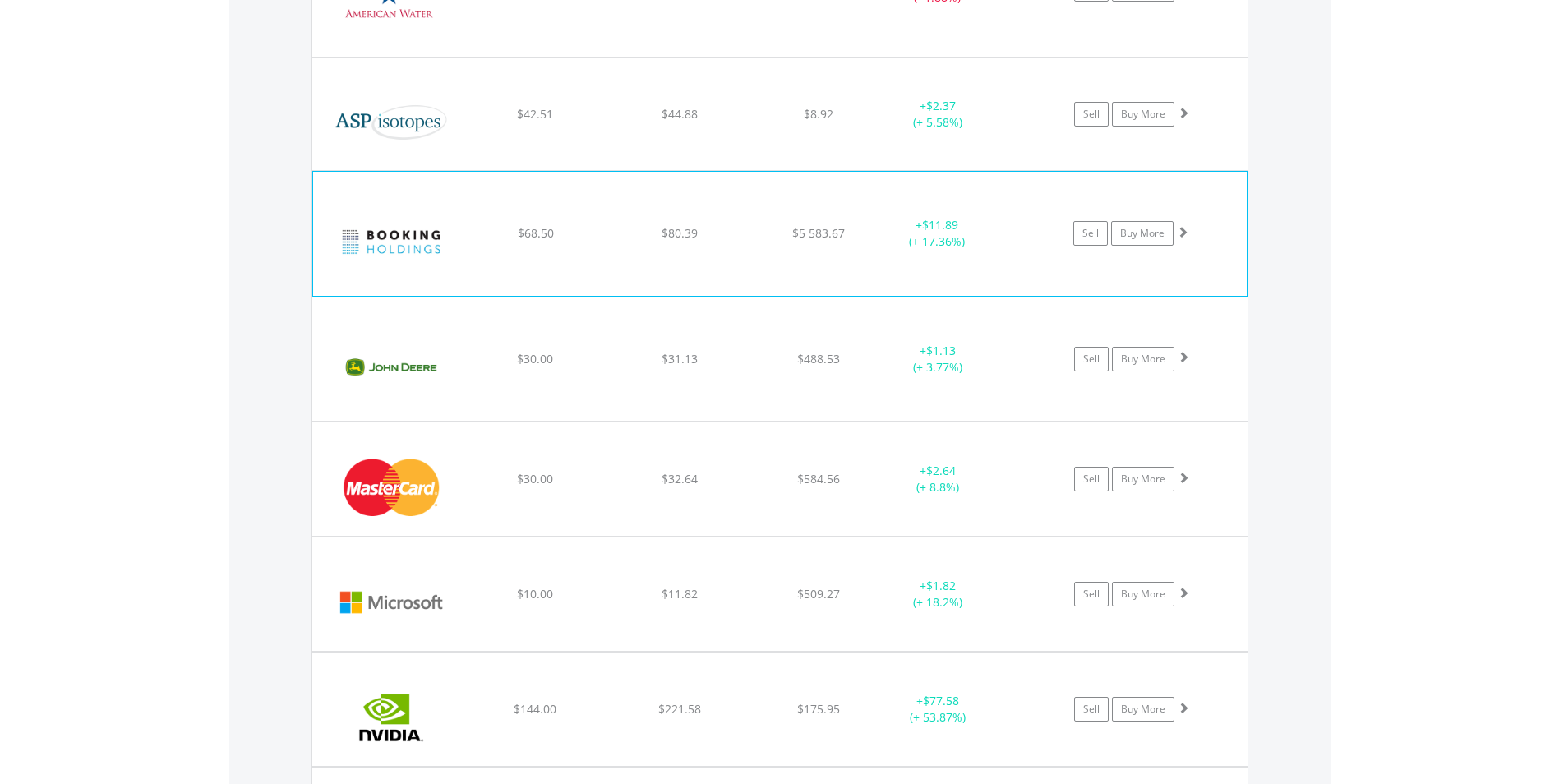
scroll to position [1733, 0]
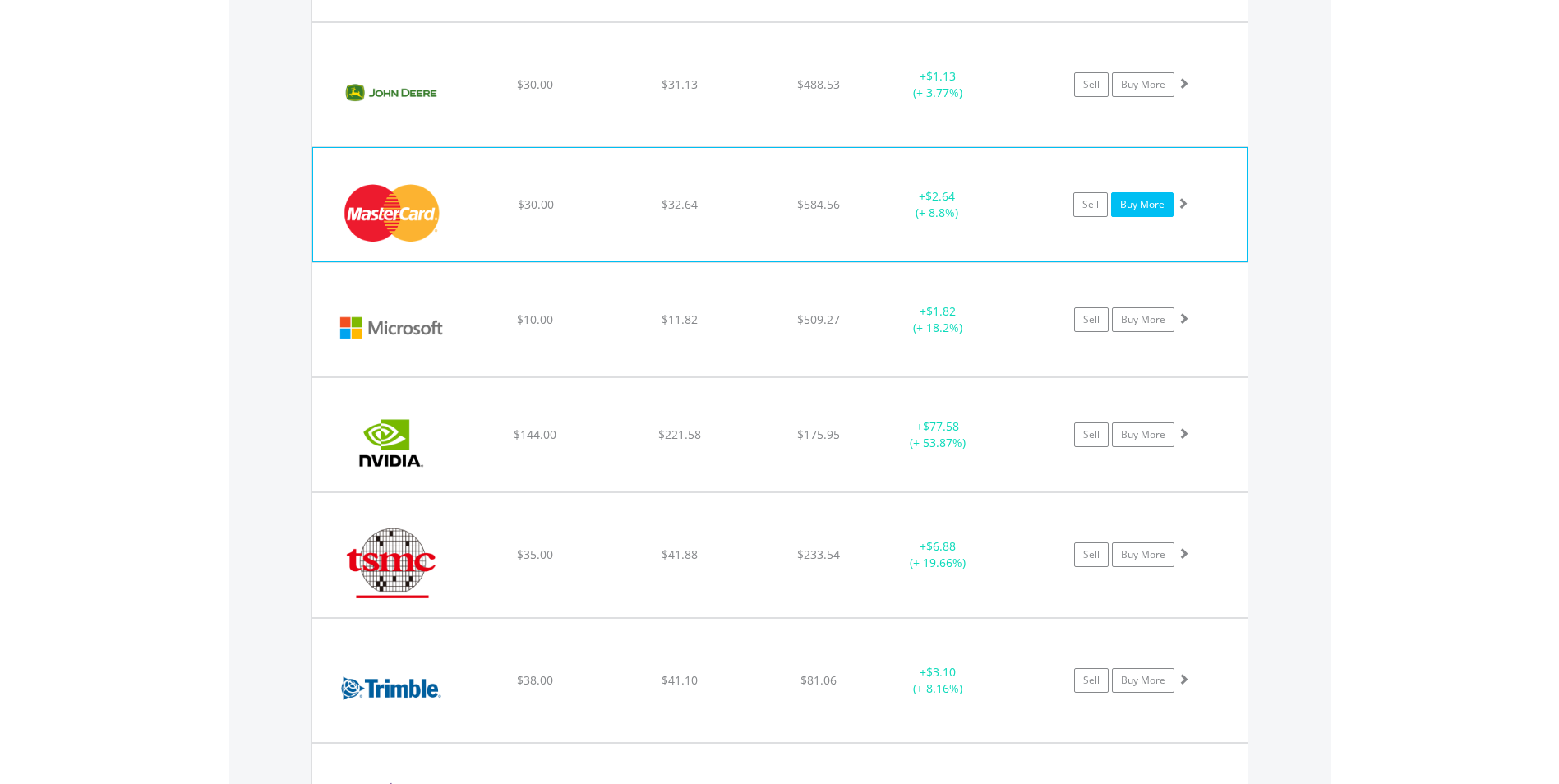
click at [1154, 210] on link "Buy More" at bounding box center [1143, 204] width 63 height 24
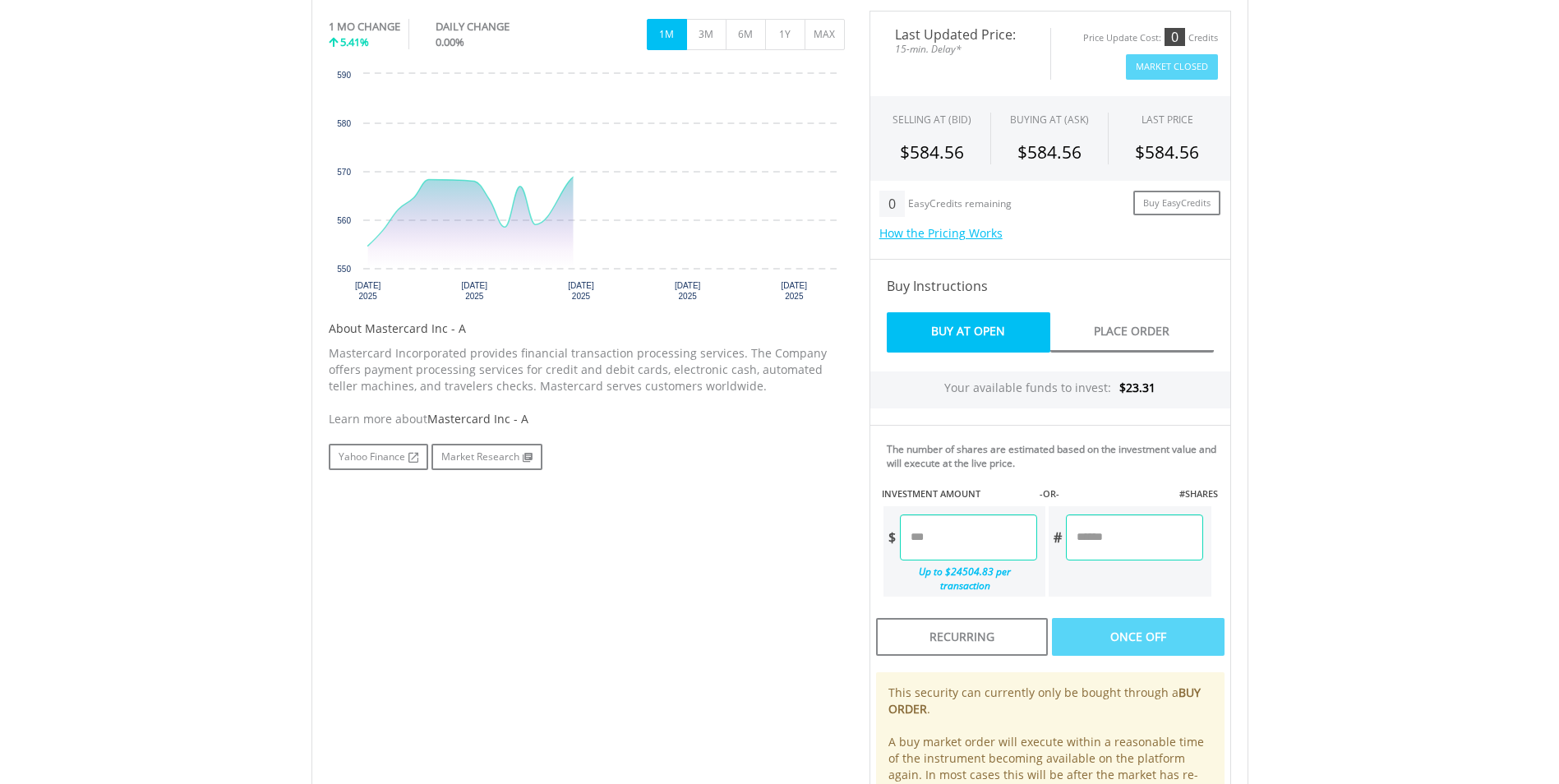
scroll to position [548, 0]
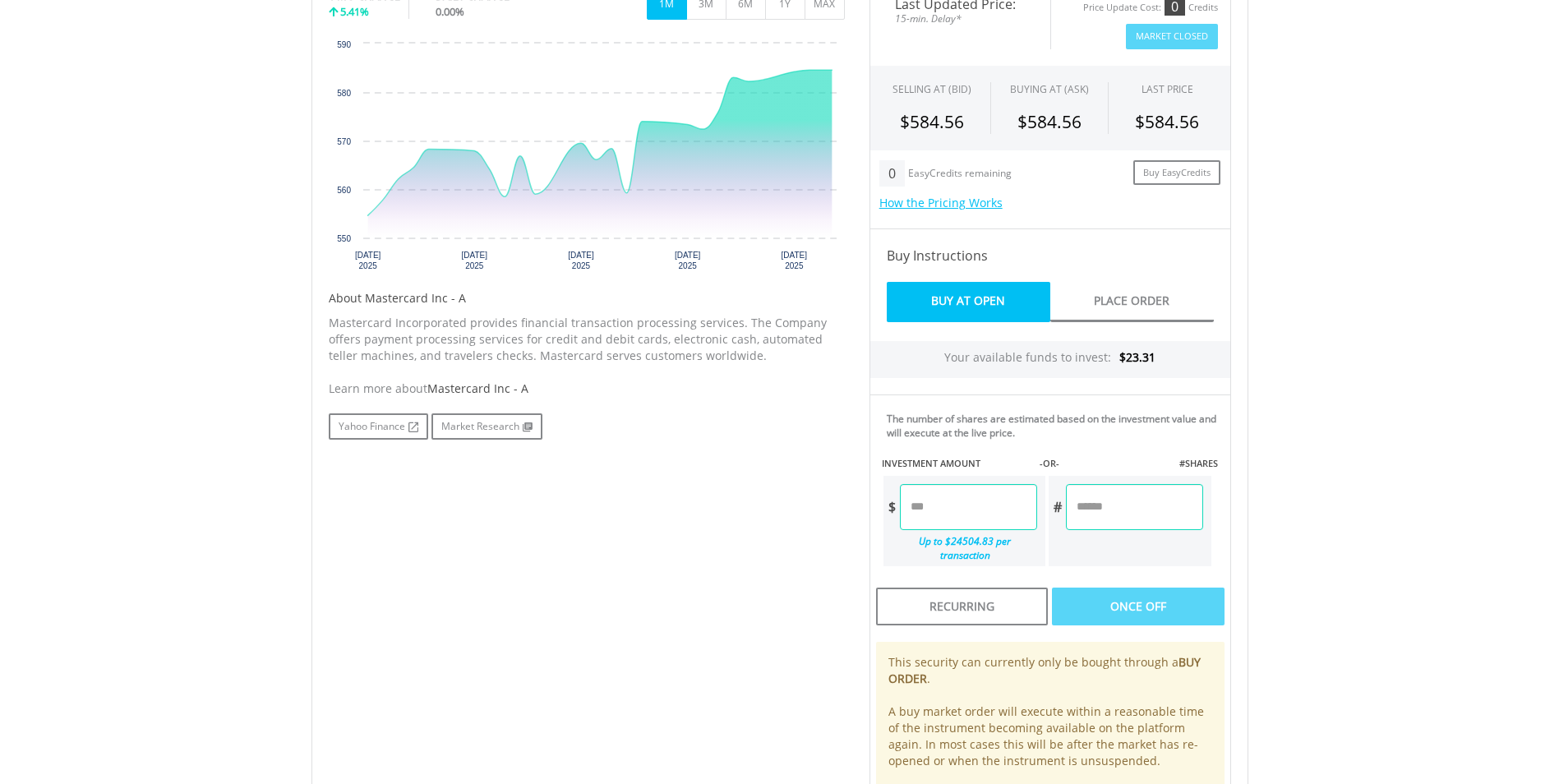
click at [984, 507] on input "number" at bounding box center [969, 506] width 138 height 46
click at [1144, 597] on div "Last Updated Price: 15-min. Delay* Price Update Cost: 0 Credits Market Closed S…" at bounding box center [1051, 400] width 386 height 841
type input "*****"
type input "******"
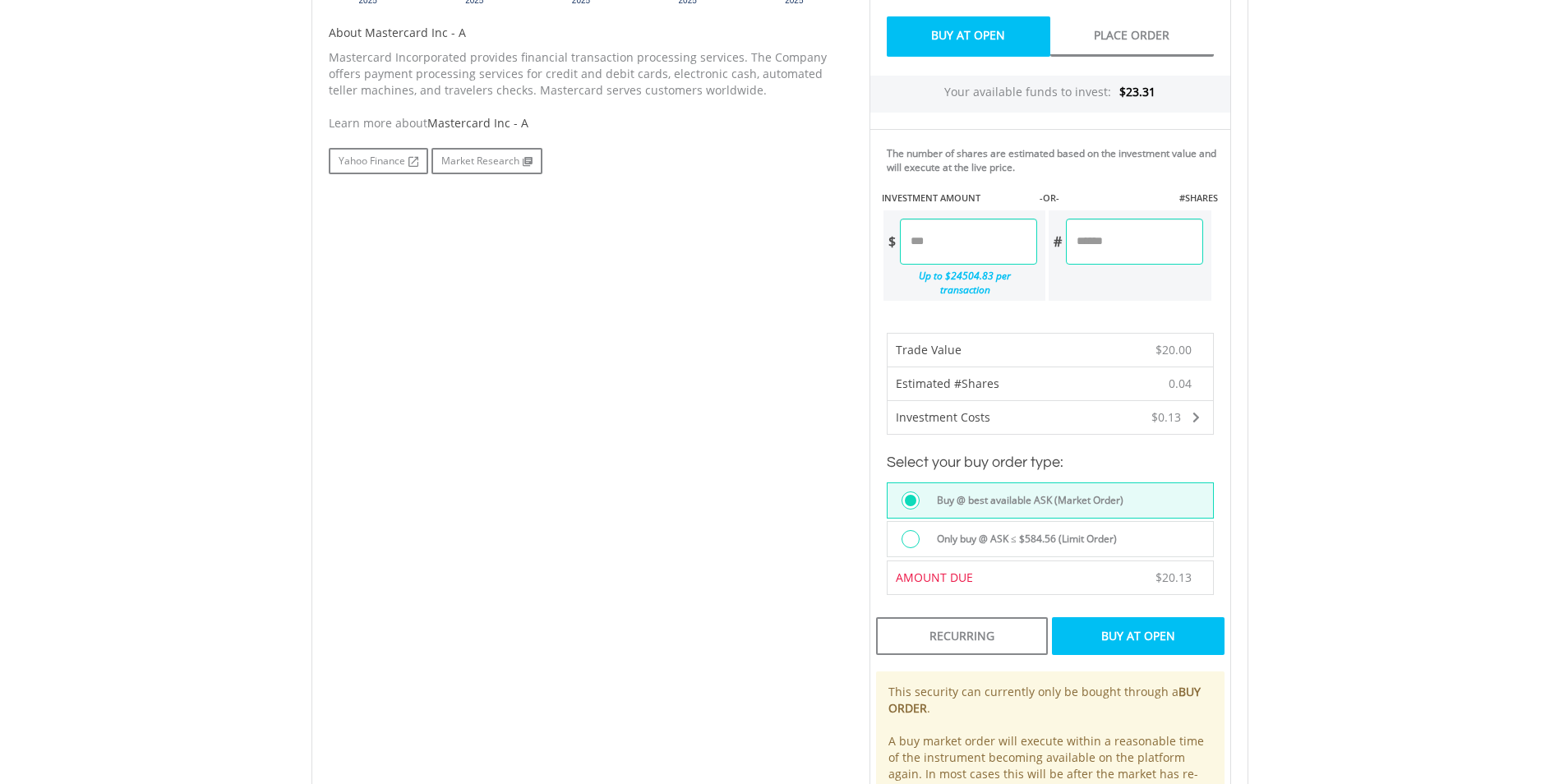
scroll to position [821, 0]
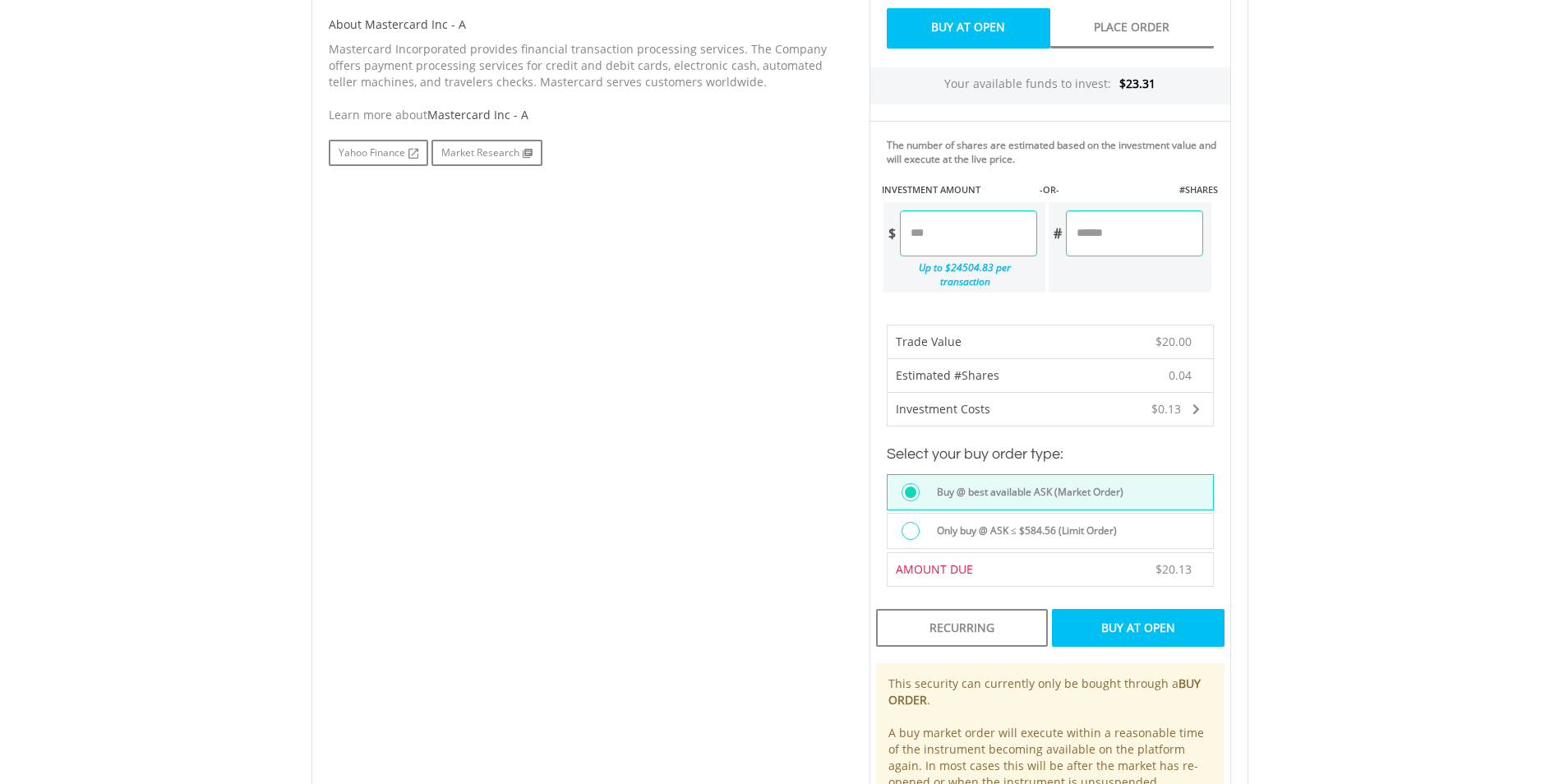
click at [1171, 613] on div "Buy At Open" at bounding box center [1138, 627] width 171 height 37
